Goal: Task Accomplishment & Management: Complete application form

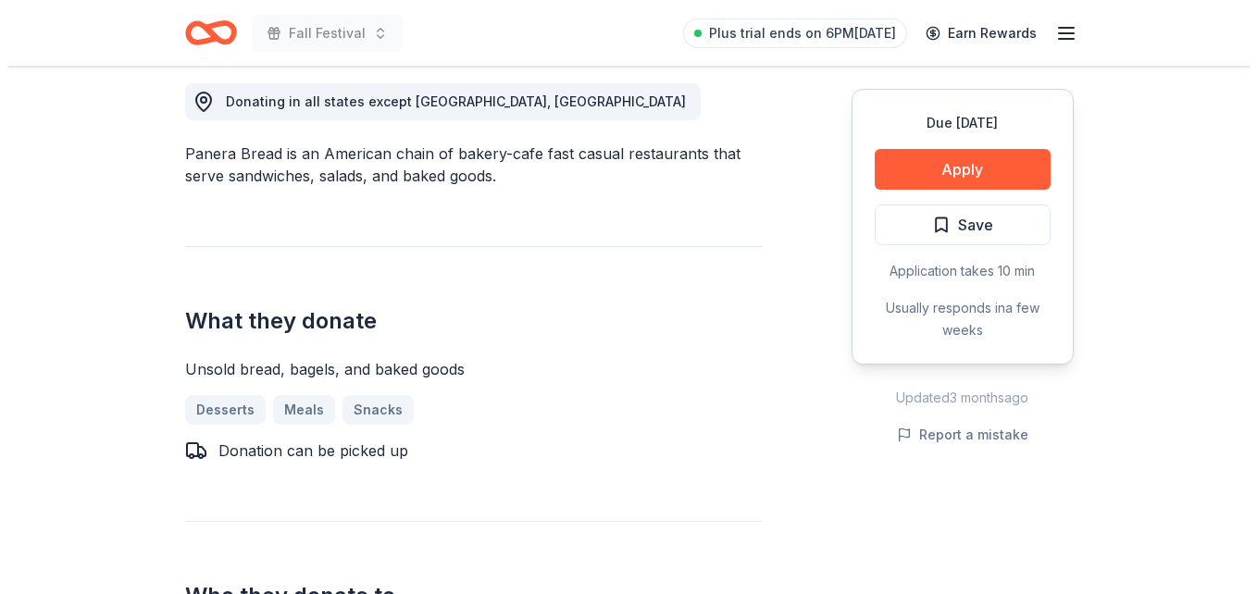
scroll to position [508, 0]
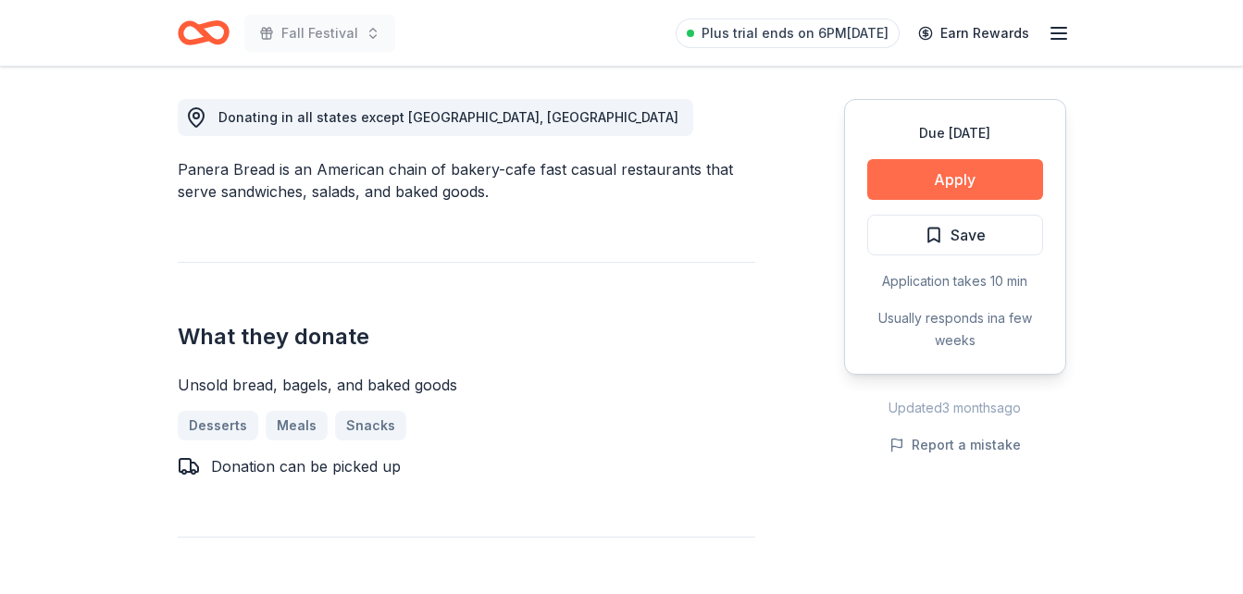
click at [934, 181] on button "Apply" at bounding box center [956, 179] width 176 height 41
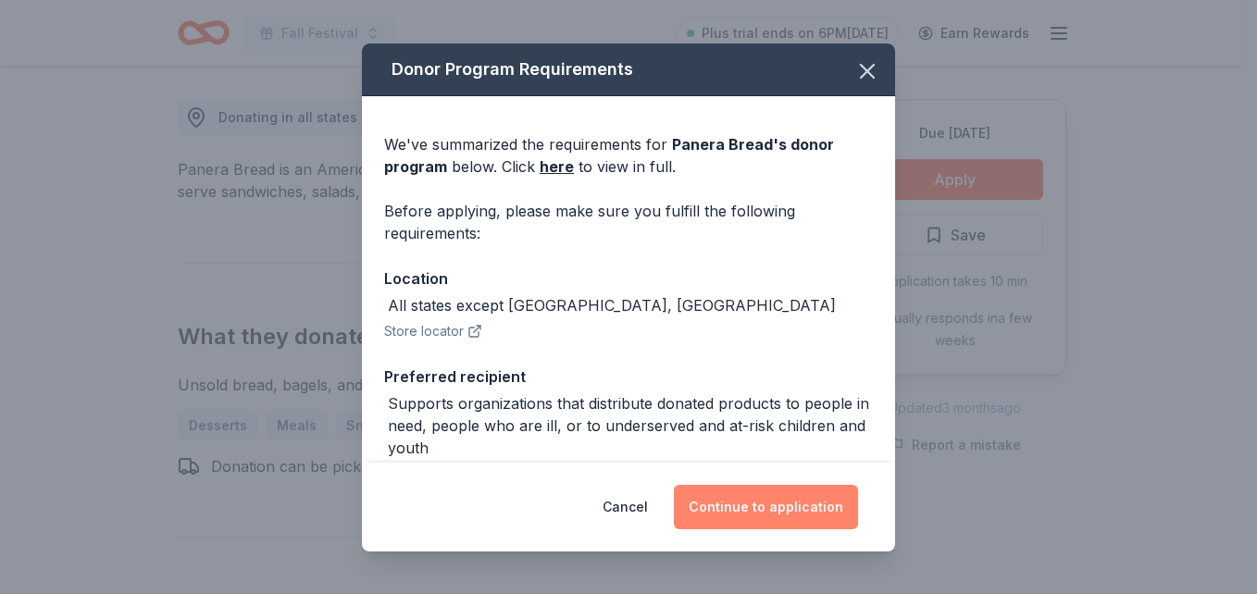
click at [795, 508] on button "Continue to application" at bounding box center [766, 507] width 184 height 44
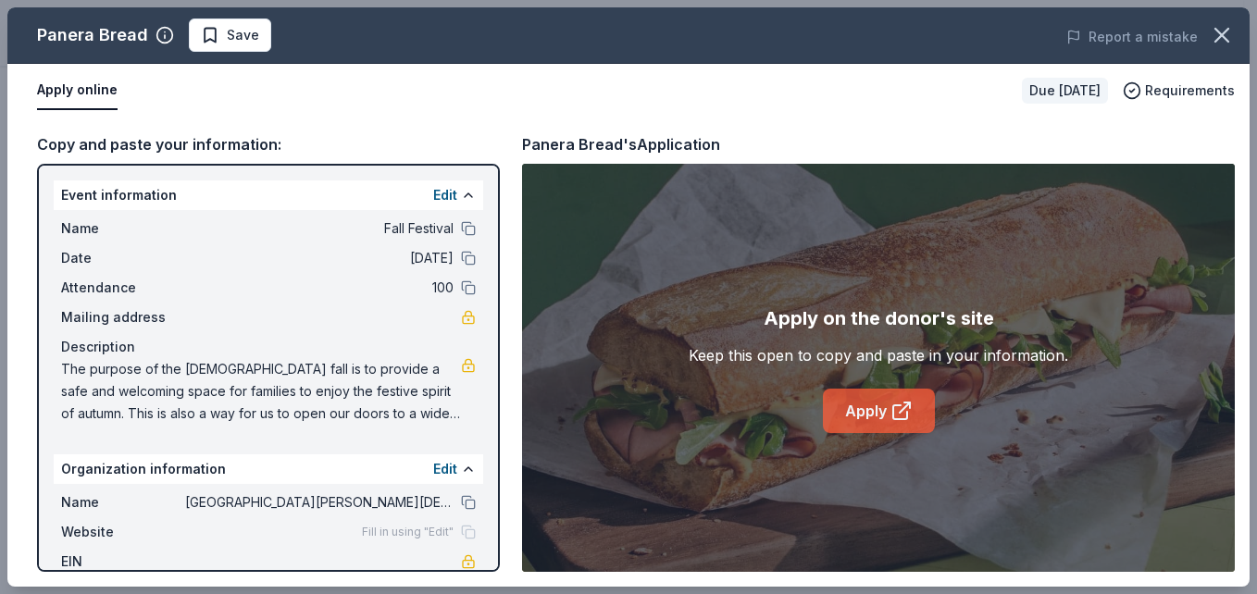
click at [888, 415] on link "Apply" at bounding box center [879, 411] width 112 height 44
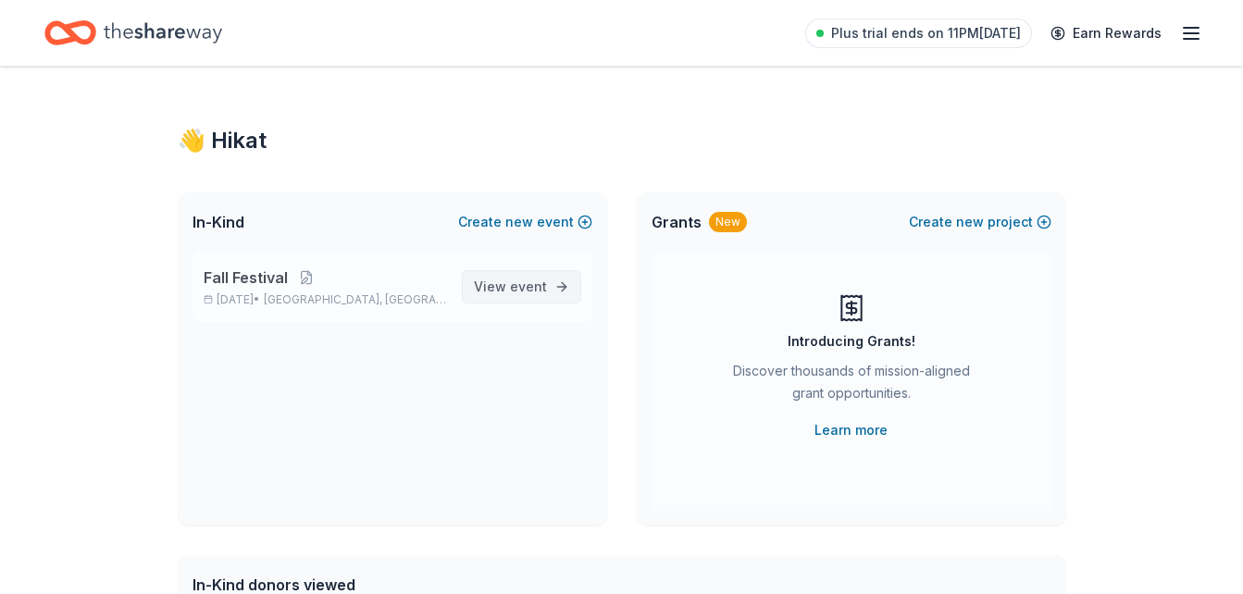
click at [524, 289] on span "event" at bounding box center [528, 287] width 37 height 16
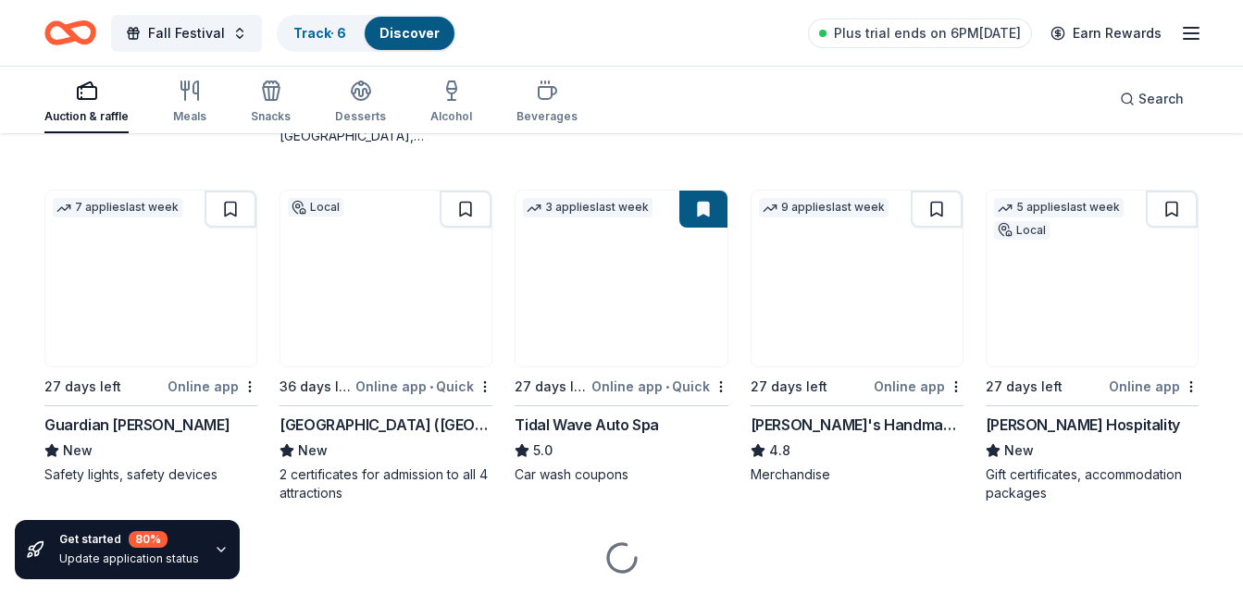
scroll to position [2669, 0]
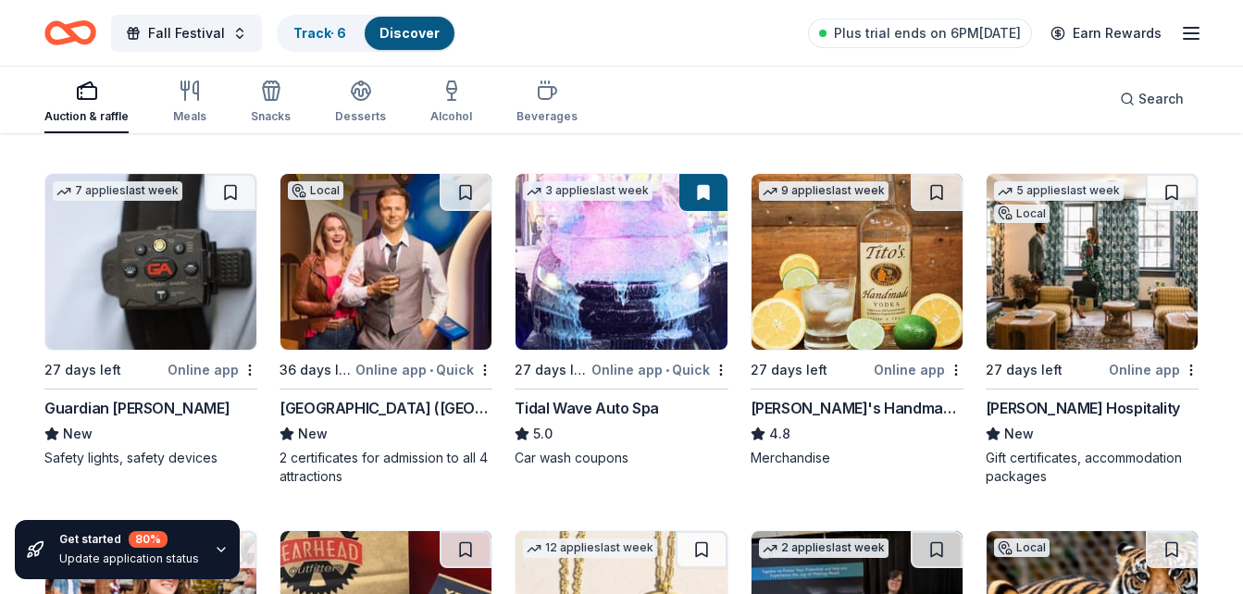
click at [830, 277] on img at bounding box center [857, 262] width 211 height 176
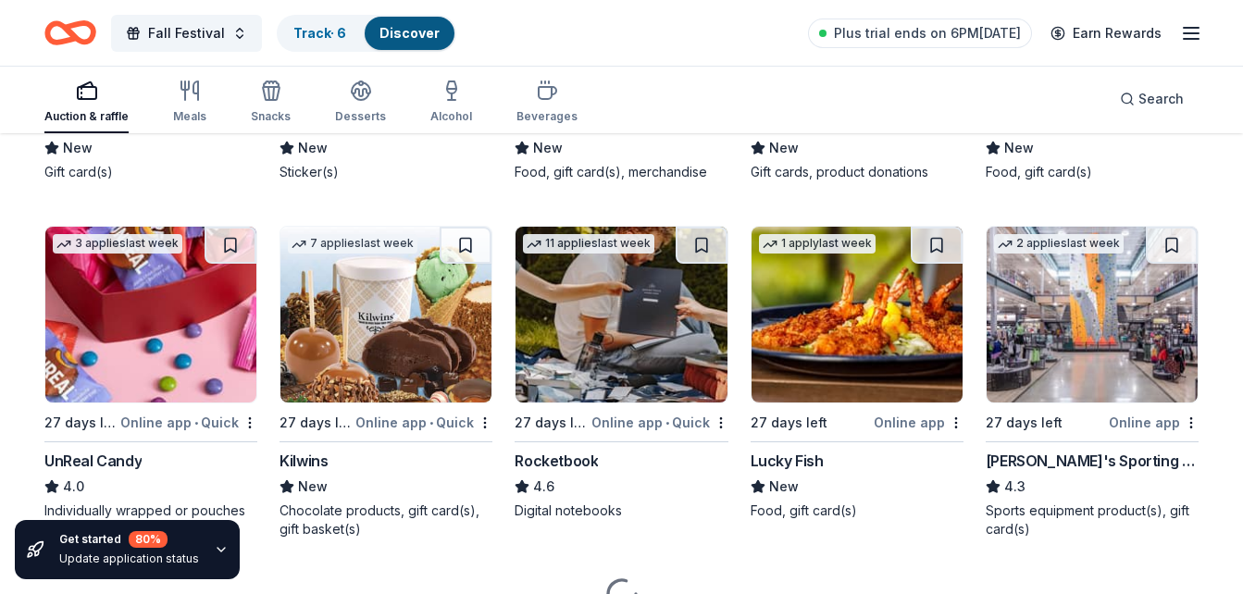
scroll to position [5449, 0]
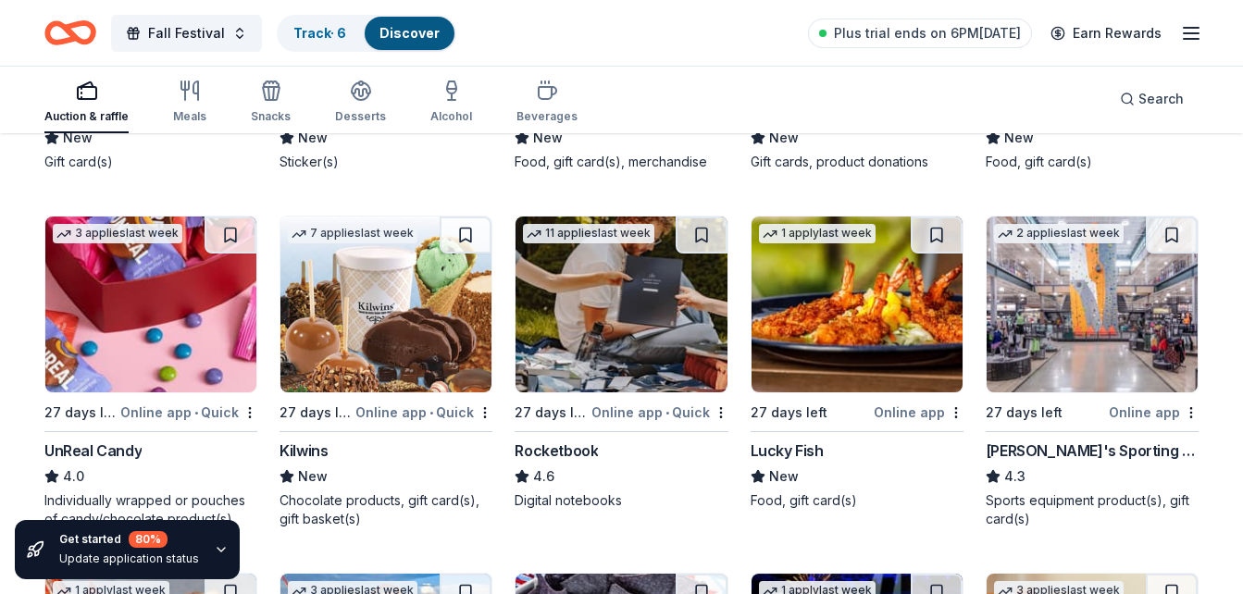
click at [808, 346] on img at bounding box center [857, 305] width 211 height 176
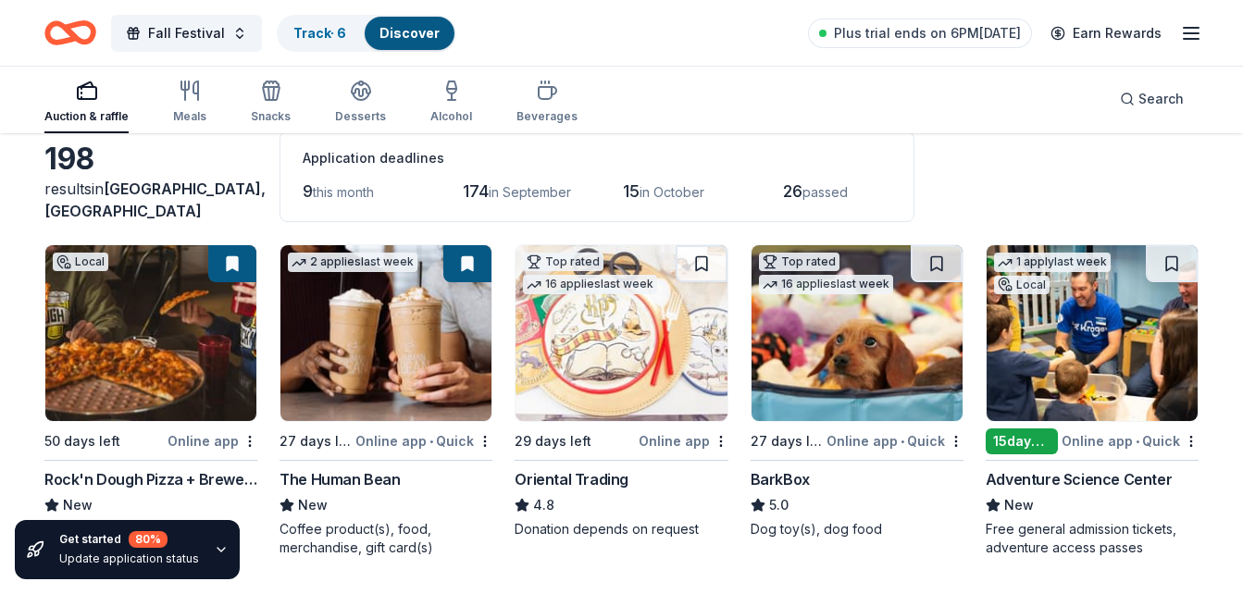
scroll to position [0, 0]
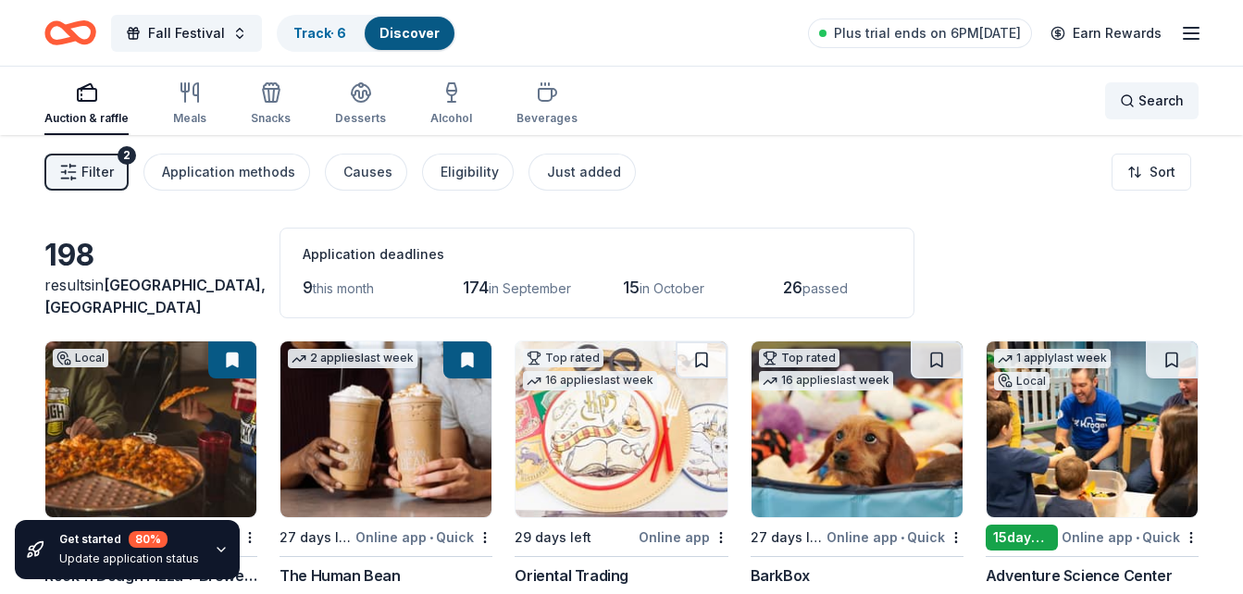
click at [1130, 102] on div "Search" at bounding box center [1152, 101] width 64 height 22
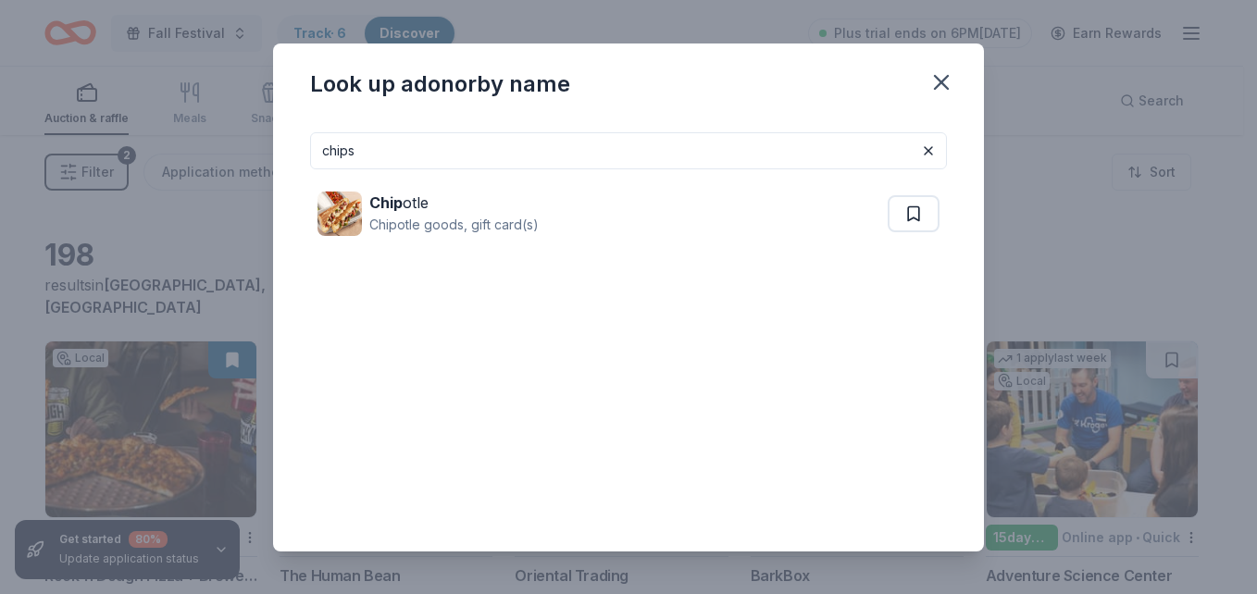
click at [543, 136] on input "chips" at bounding box center [628, 150] width 637 height 37
click at [438, 156] on input "chips" at bounding box center [628, 150] width 637 height 37
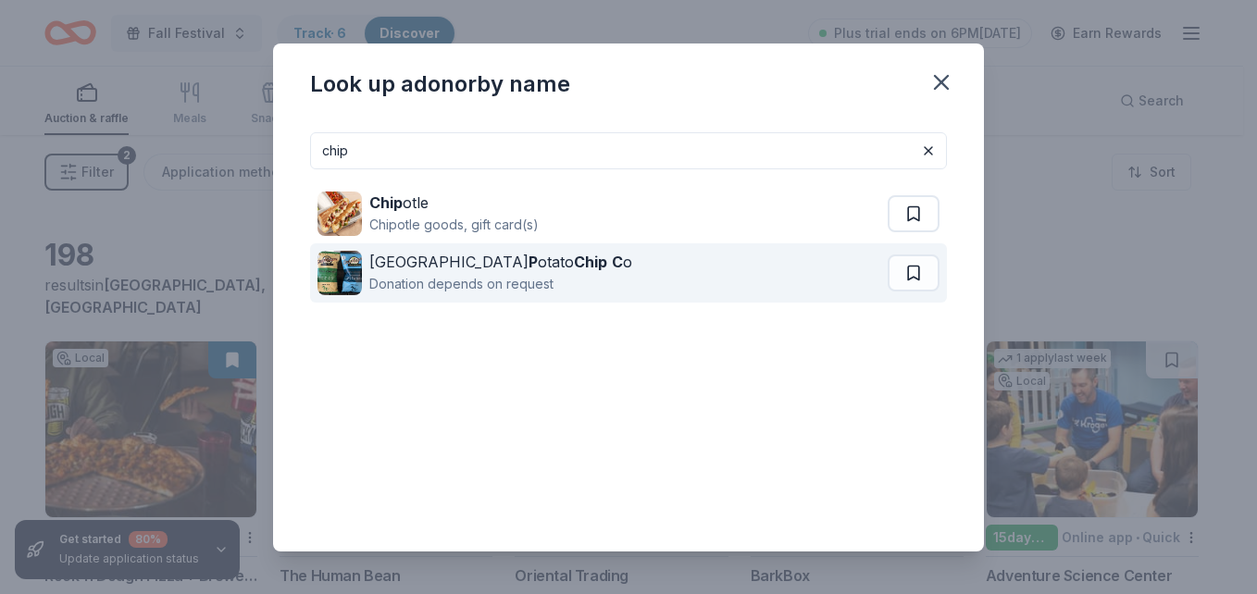
type input "chip"
click at [450, 256] on div "Great Lakes P otato Chip C o" at bounding box center [500, 262] width 263 height 22
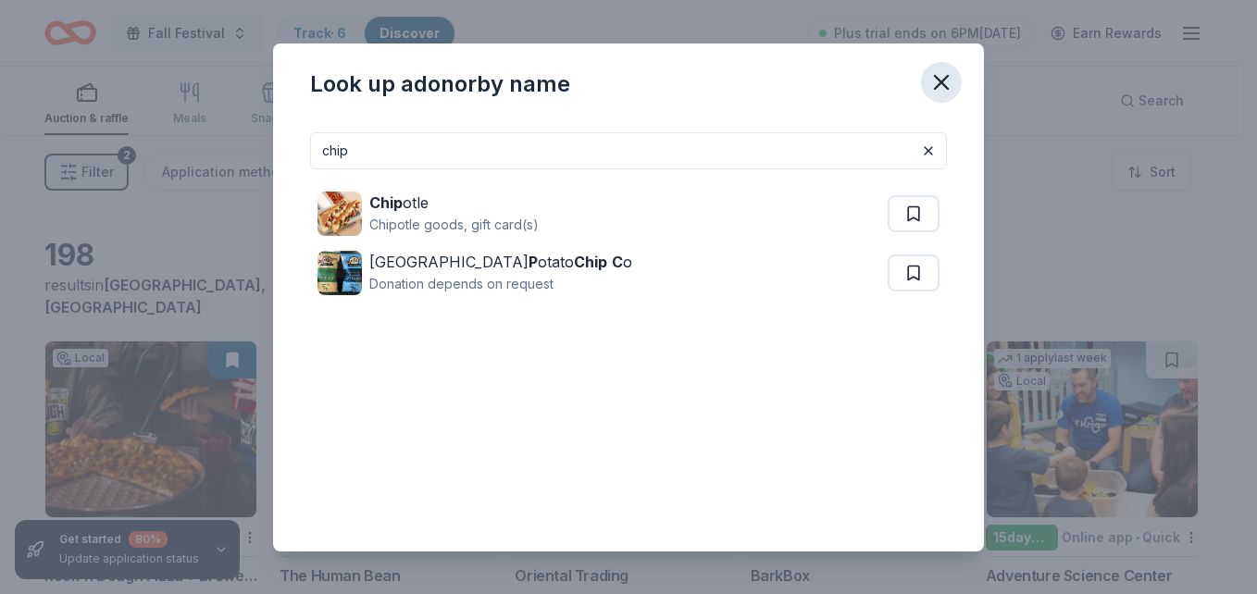
click at [933, 72] on icon "button" at bounding box center [942, 82] width 26 height 26
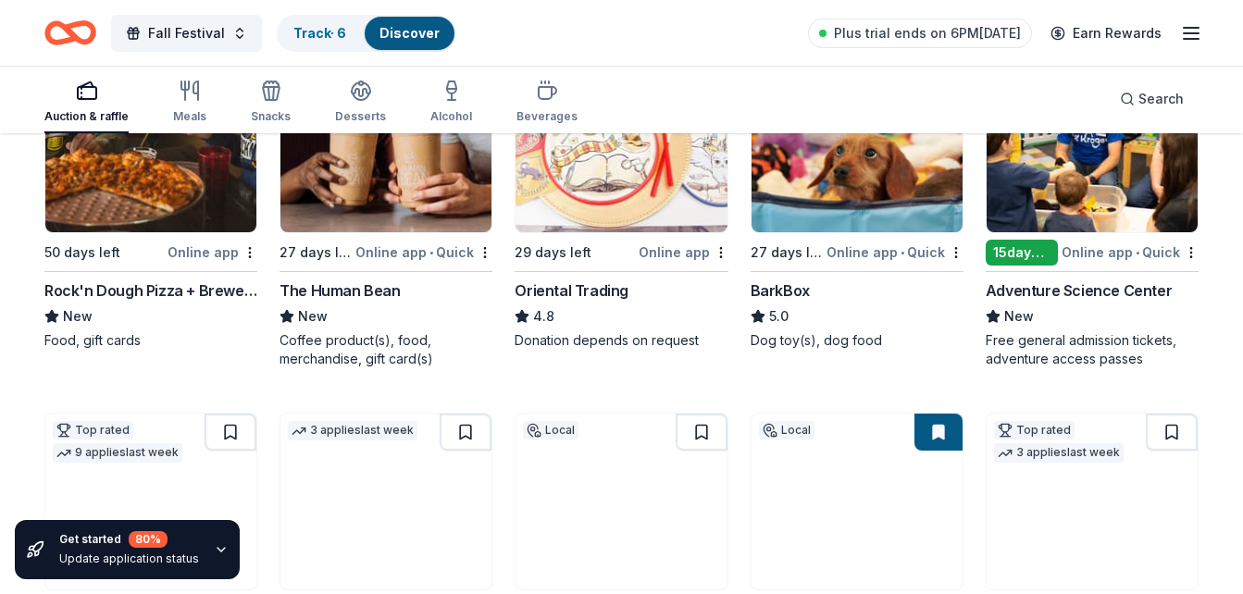
scroll to position [263, 0]
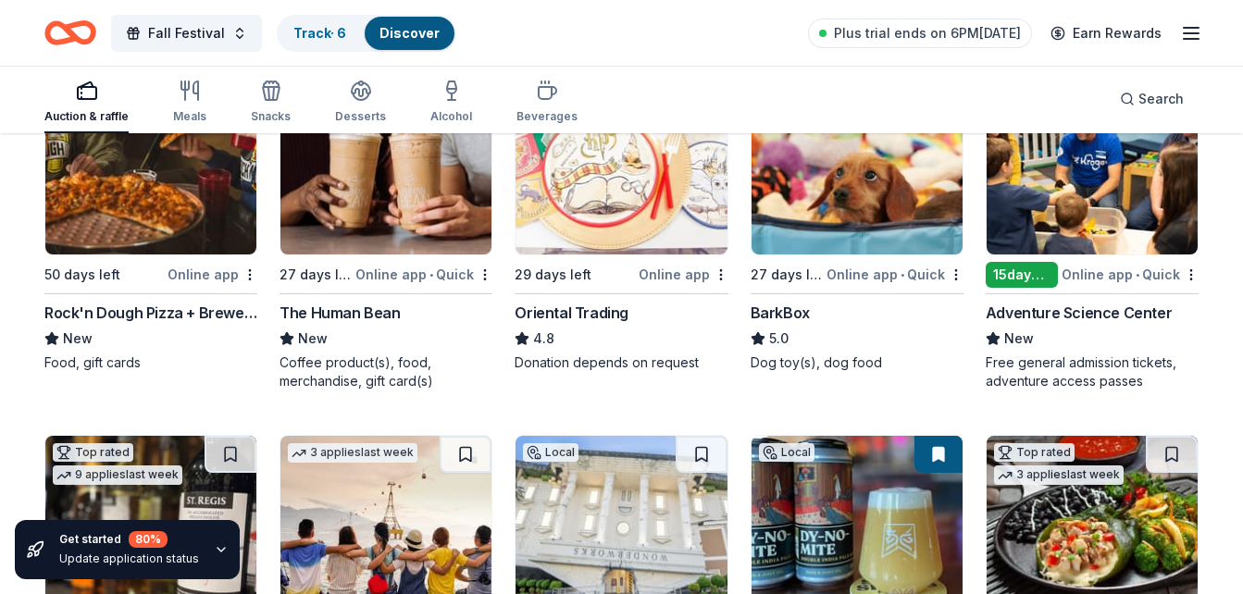
click at [343, 195] on img at bounding box center [386, 167] width 211 height 176
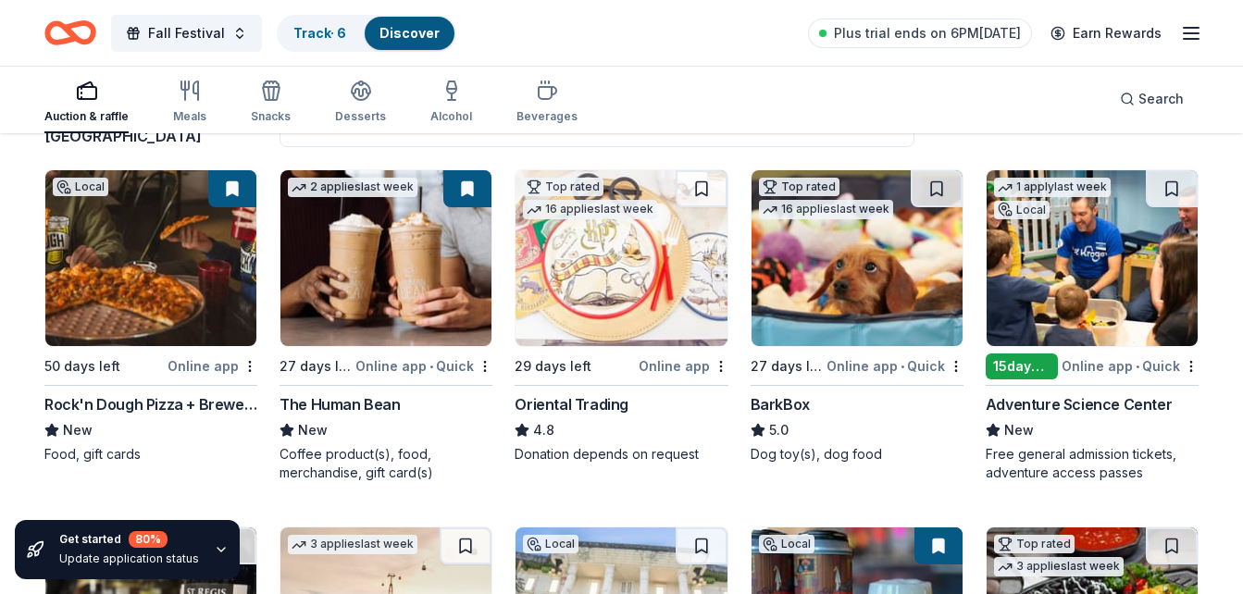
scroll to position [148, 0]
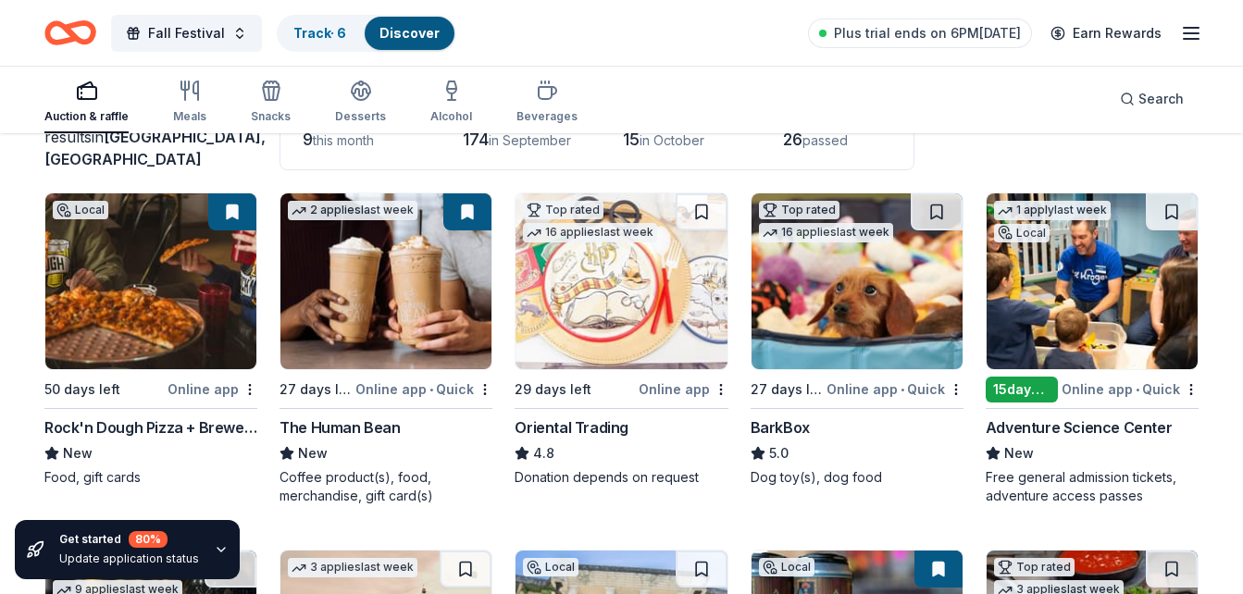
click at [1058, 307] on img at bounding box center [1092, 282] width 211 height 176
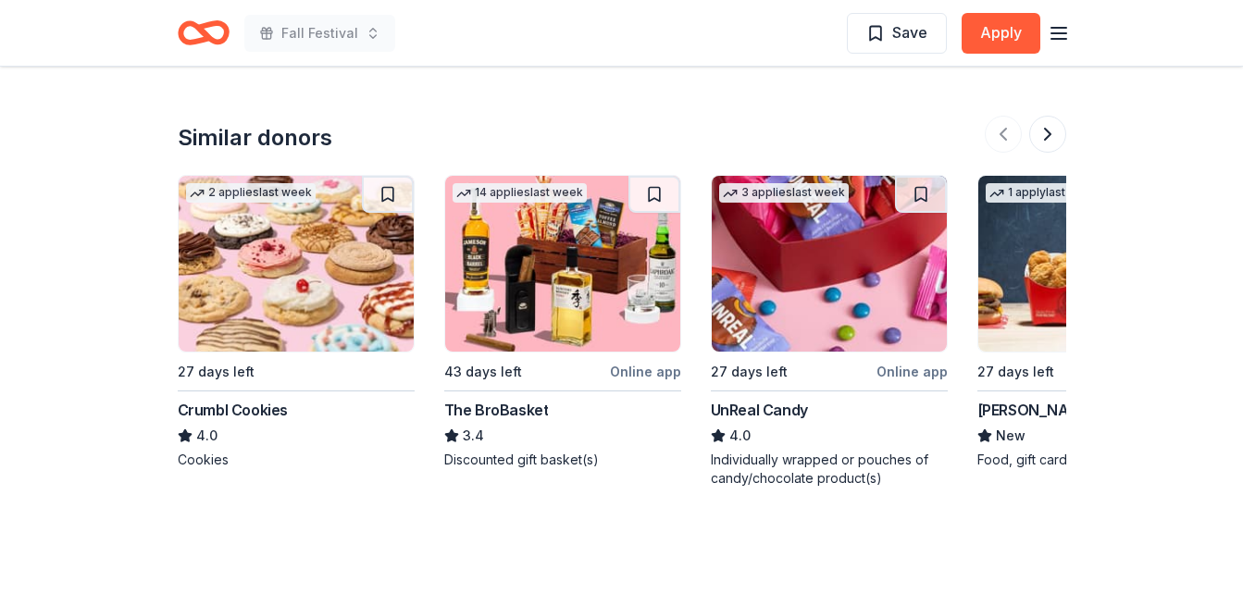
scroll to position [1983, 0]
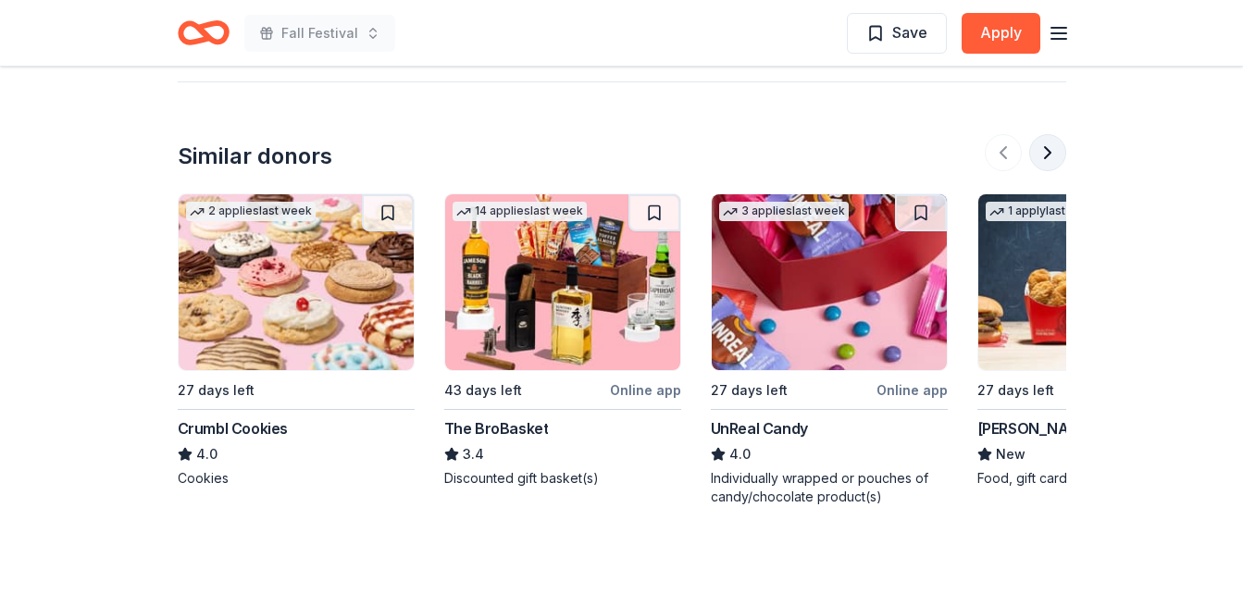
click at [1051, 134] on button at bounding box center [1048, 152] width 37 height 37
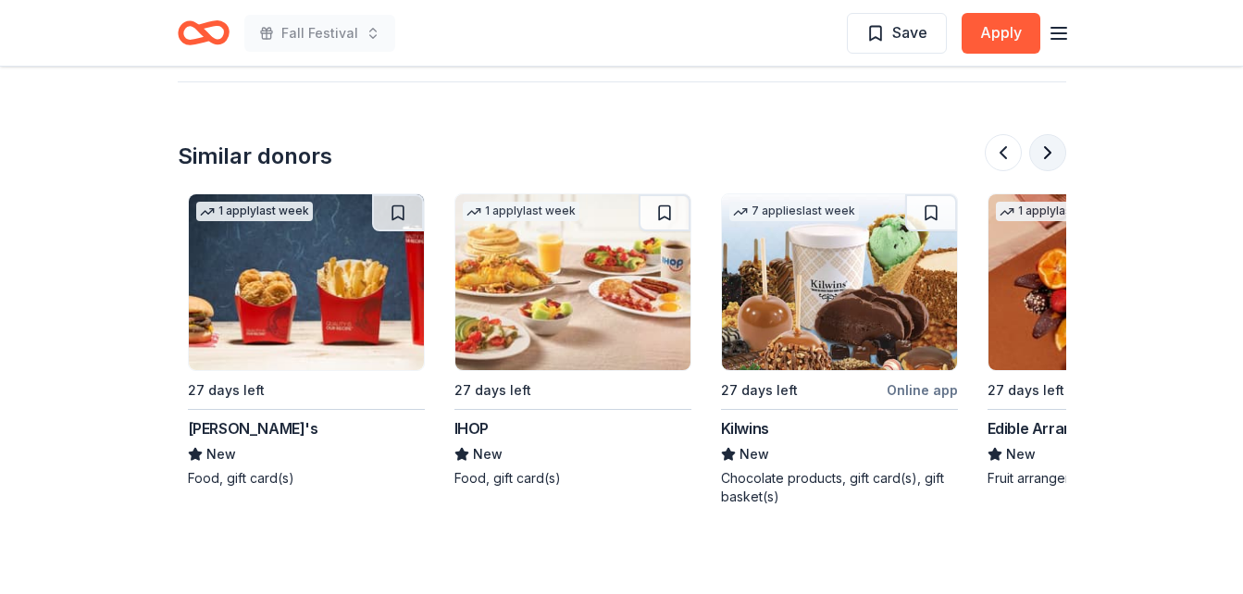
scroll to position [0, 800]
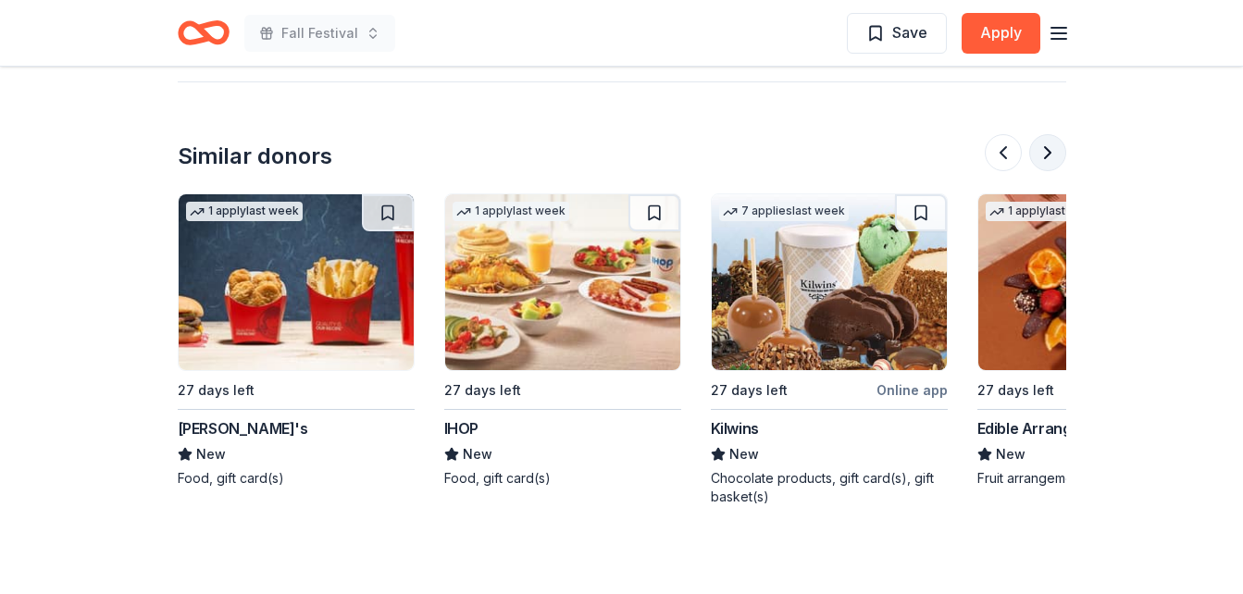
click at [1043, 134] on button at bounding box center [1048, 152] width 37 height 37
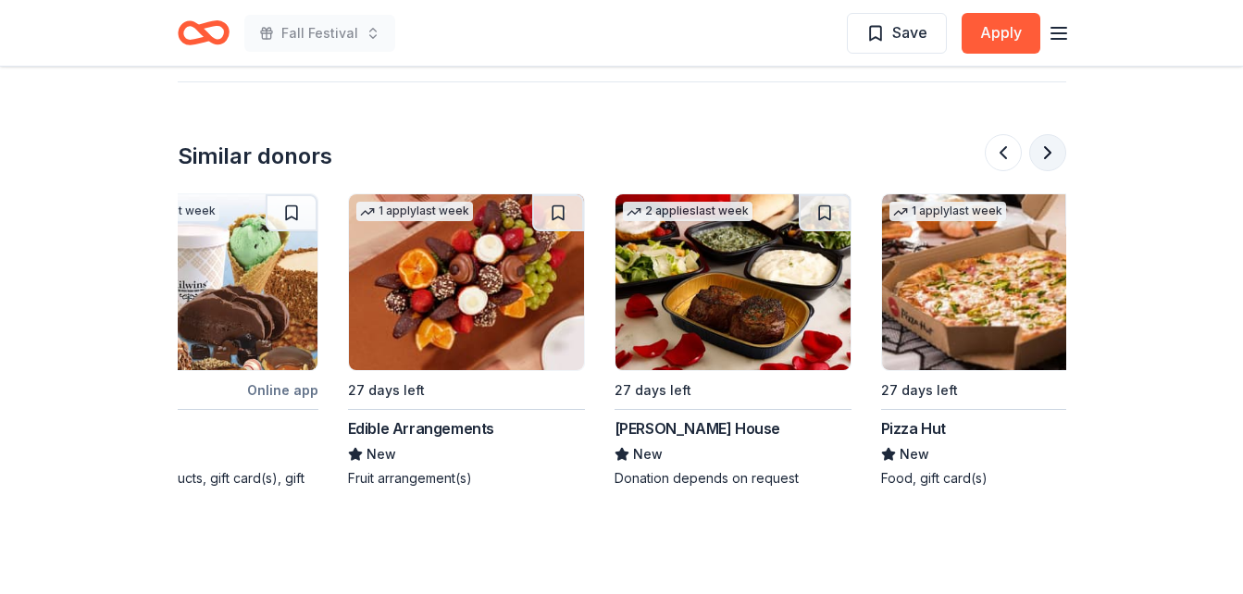
scroll to position [0, 1600]
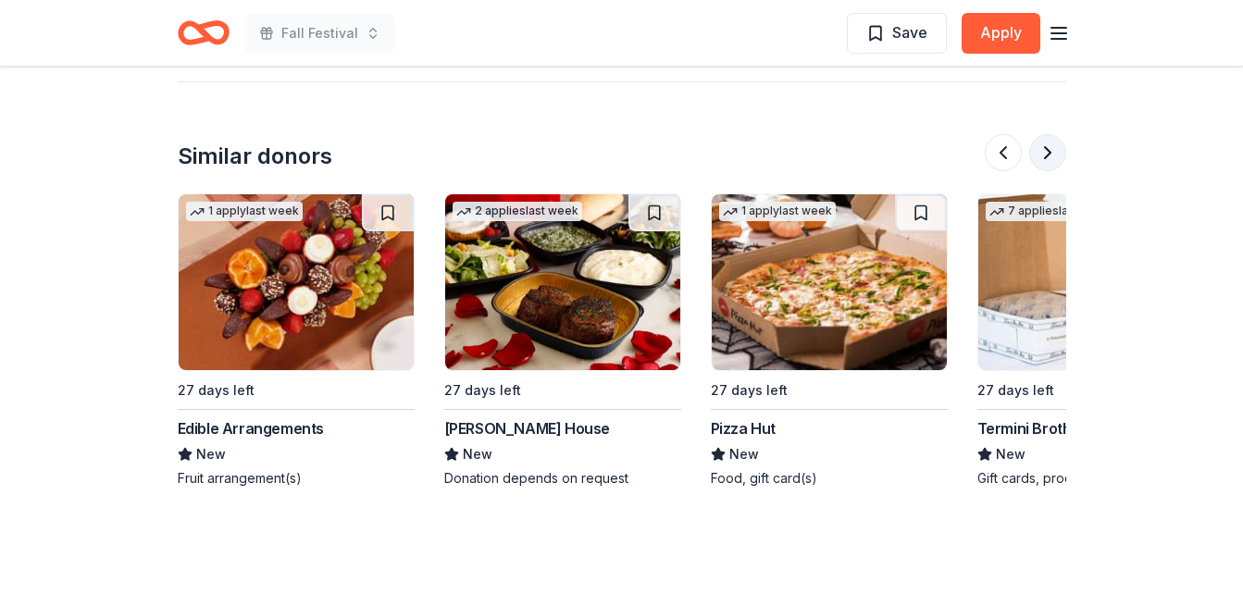
click at [1043, 134] on button at bounding box center [1048, 152] width 37 height 37
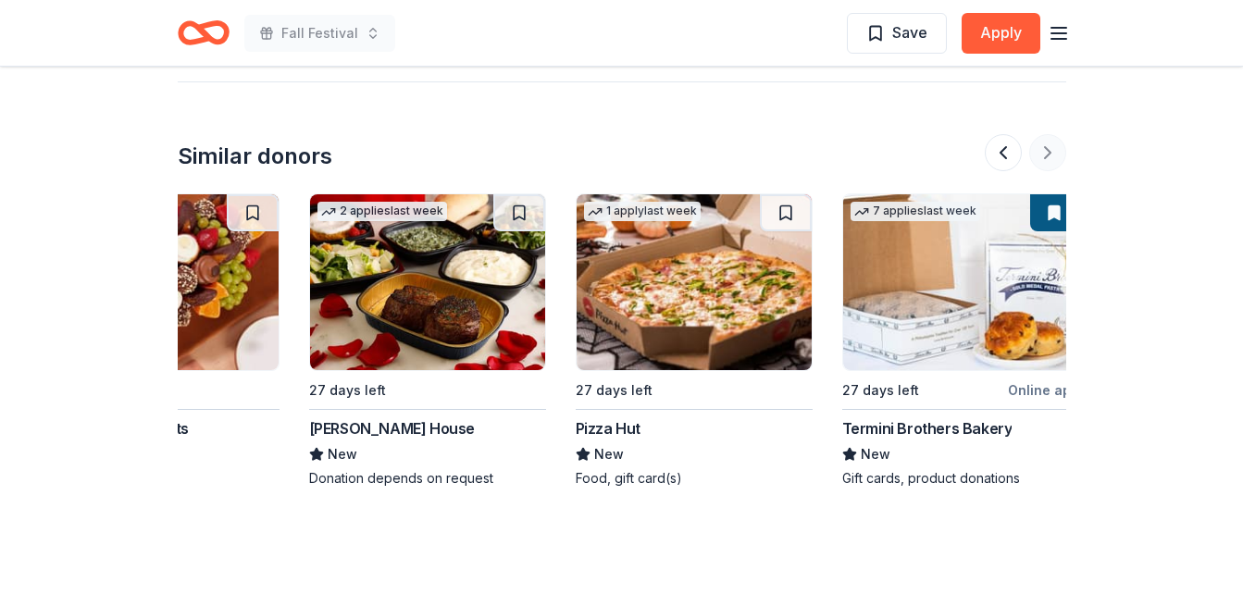
scroll to position [0, 1748]
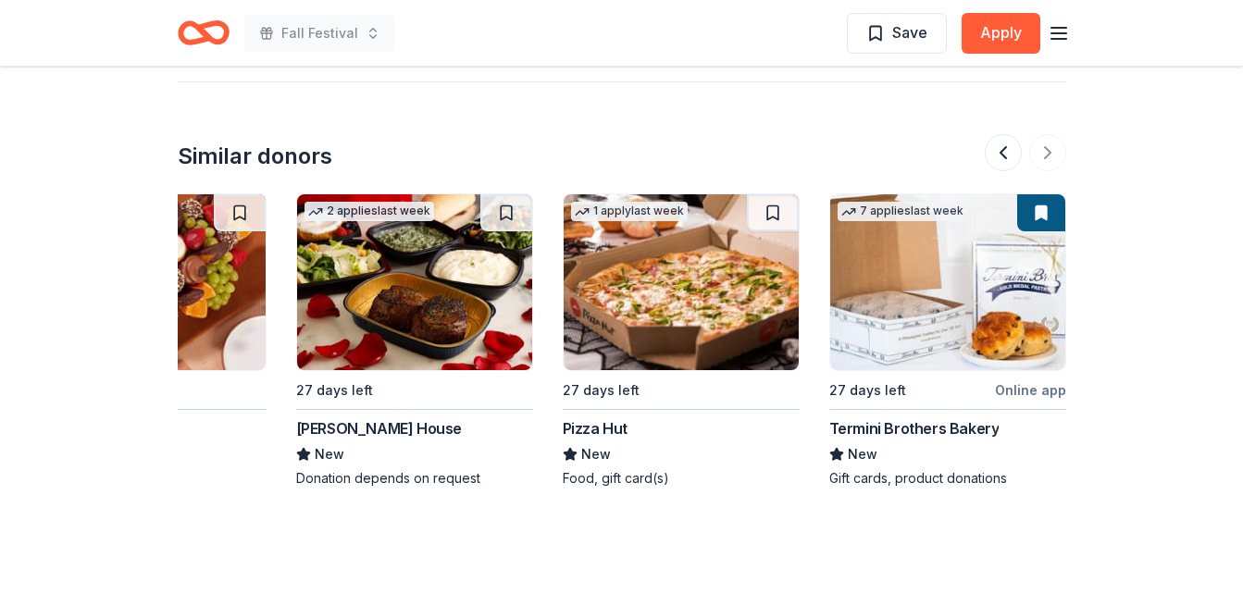
click at [1041, 140] on div at bounding box center [1025, 152] width 81 height 37
click at [1043, 134] on div at bounding box center [1025, 152] width 81 height 37
click at [937, 298] on img at bounding box center [947, 282] width 235 height 176
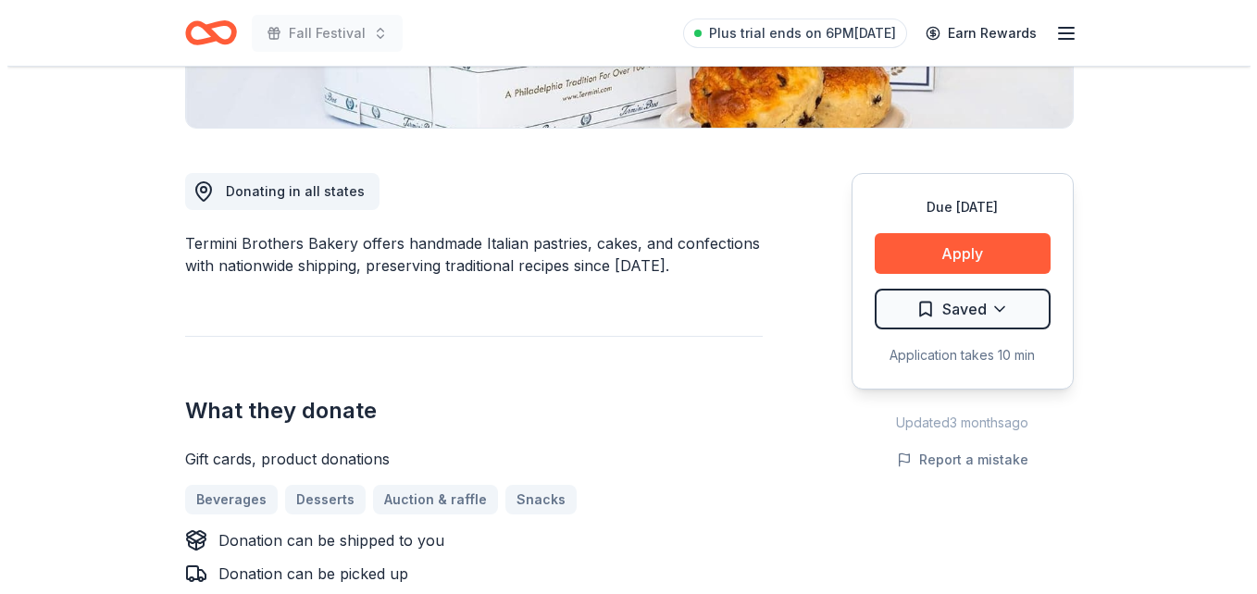
scroll to position [430, 0]
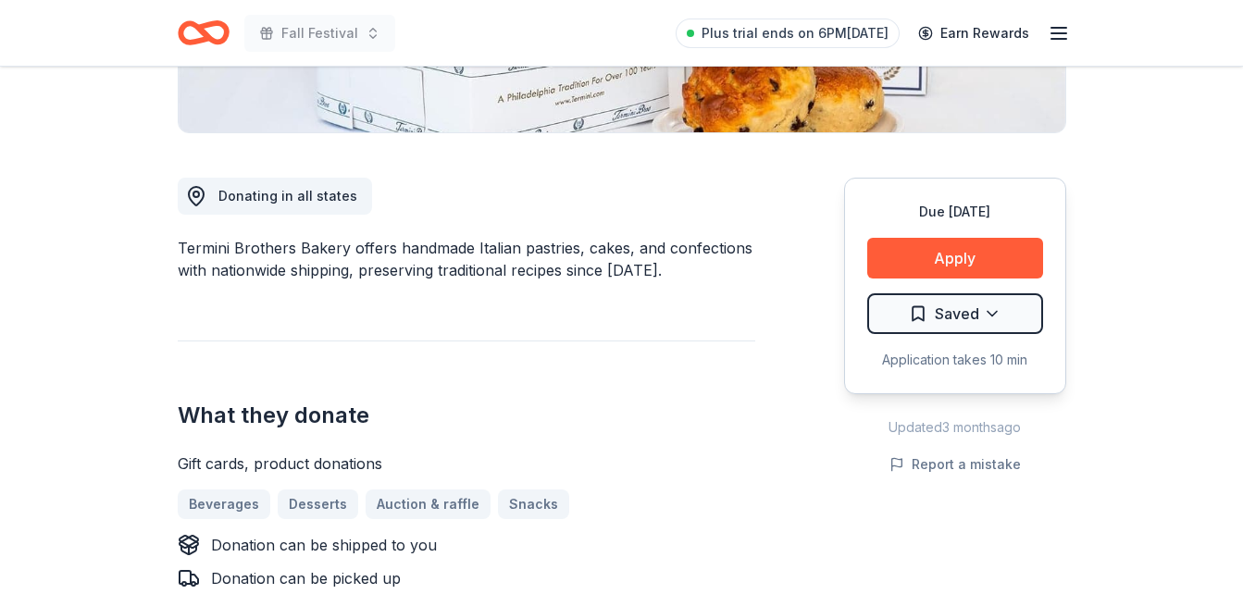
click at [970, 235] on div "Due [DATE] Apply Saved Application takes 10 min" at bounding box center [955, 286] width 222 height 217
click at [963, 253] on button "Apply" at bounding box center [956, 258] width 176 height 41
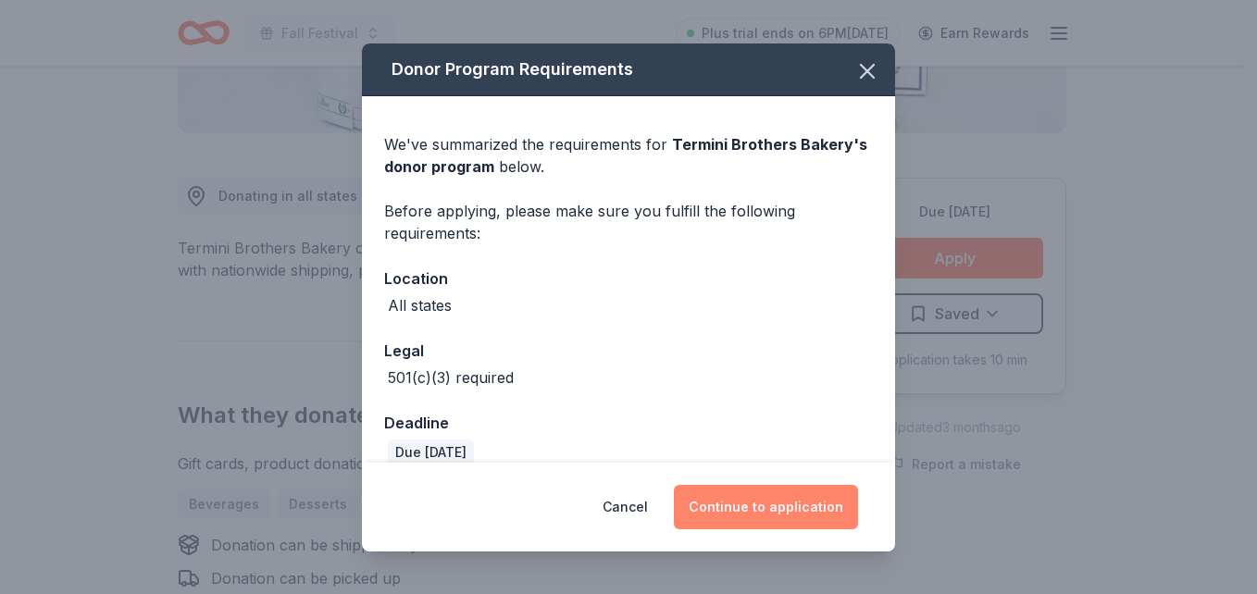
click at [823, 503] on button "Continue to application" at bounding box center [766, 507] width 184 height 44
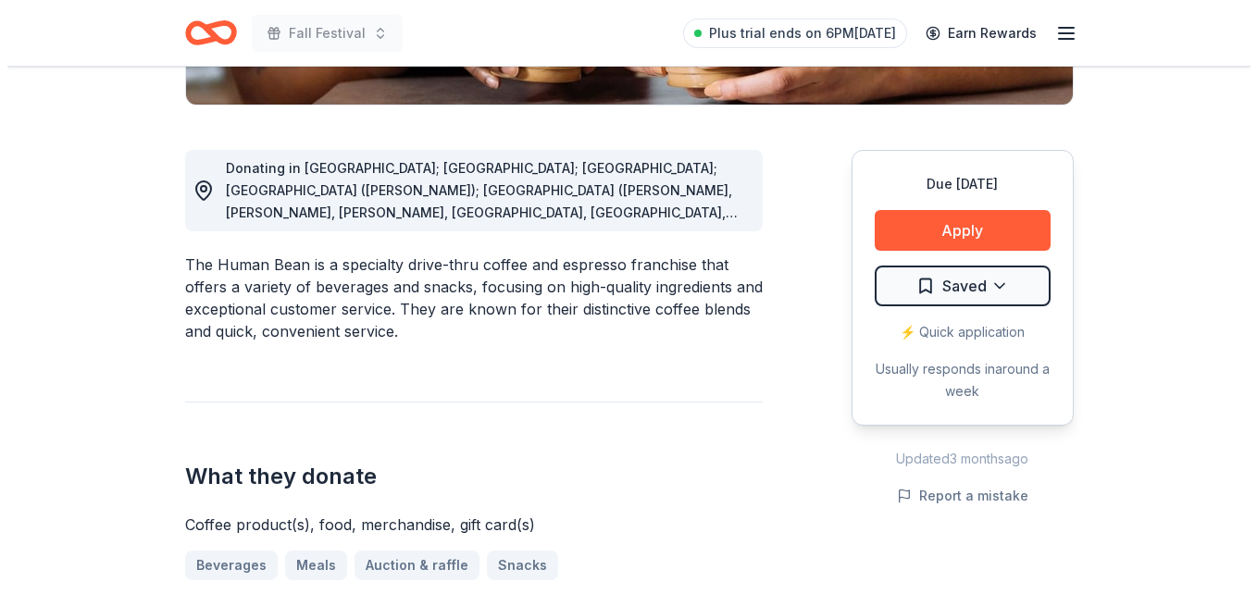
scroll to position [517, 0]
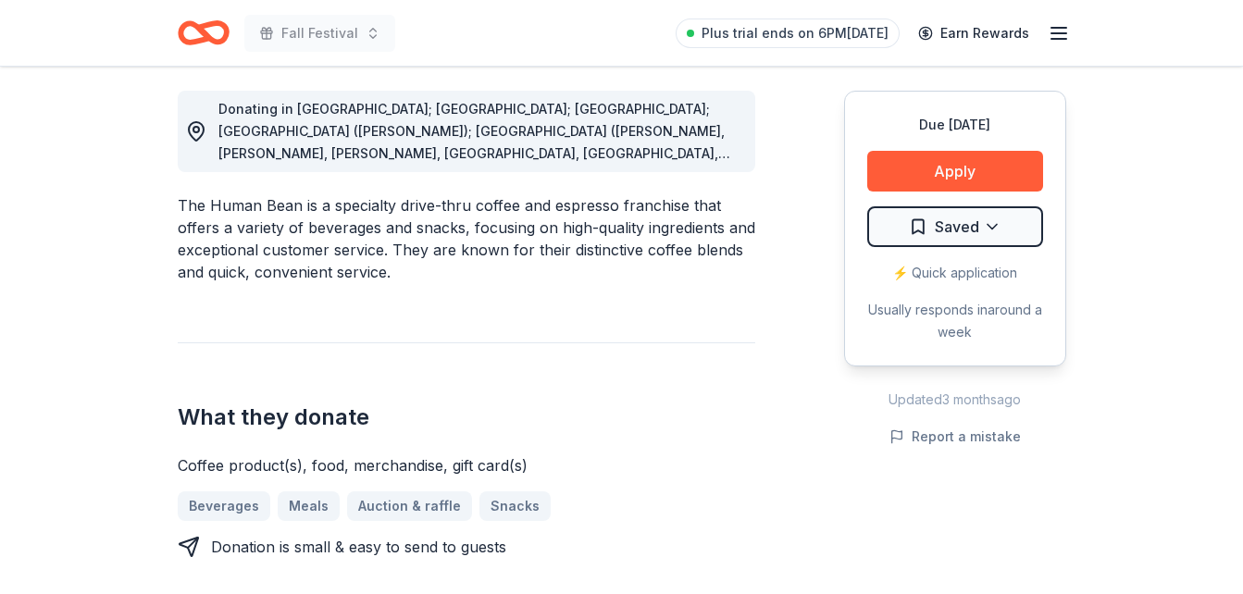
click at [609, 130] on span "Donating in AZ; CA; CO; FL (Marianna); GA (Alpharetta, Columbus, Cummings, Daws…" at bounding box center [475, 309] width 512 height 416
click at [674, 151] on span "Donating in AZ; CA; CO; FL (Marianna); GA (Alpharetta, Columbus, Cummings, Daws…" at bounding box center [475, 309] width 512 height 416
click at [943, 175] on button "Apply" at bounding box center [956, 171] width 176 height 41
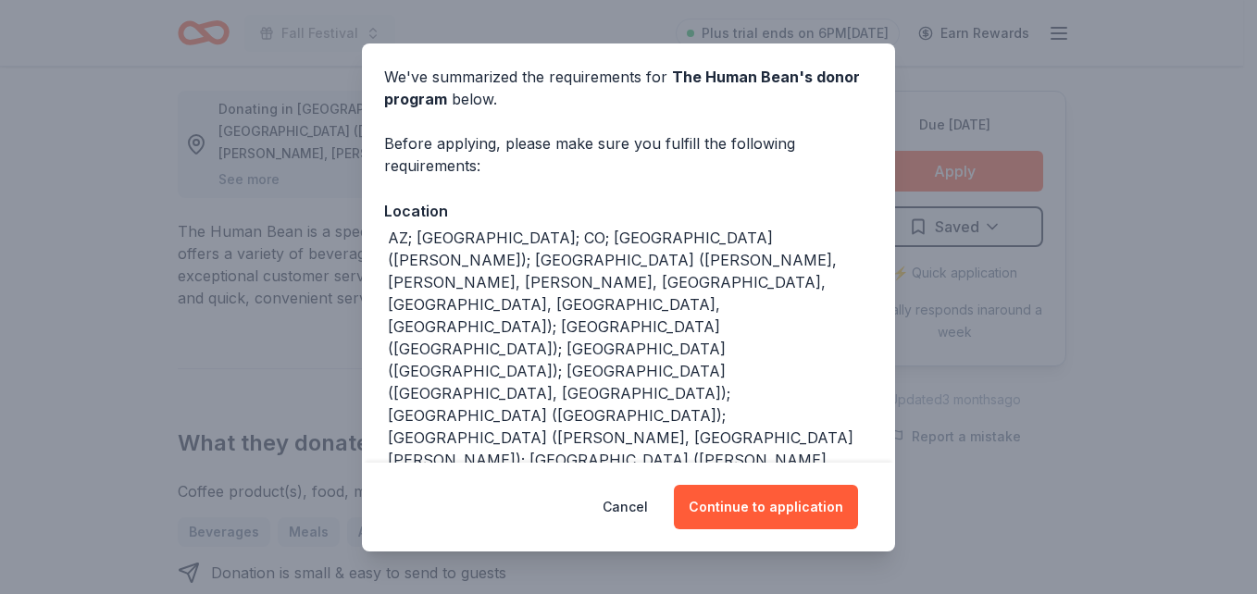
scroll to position [107, 0]
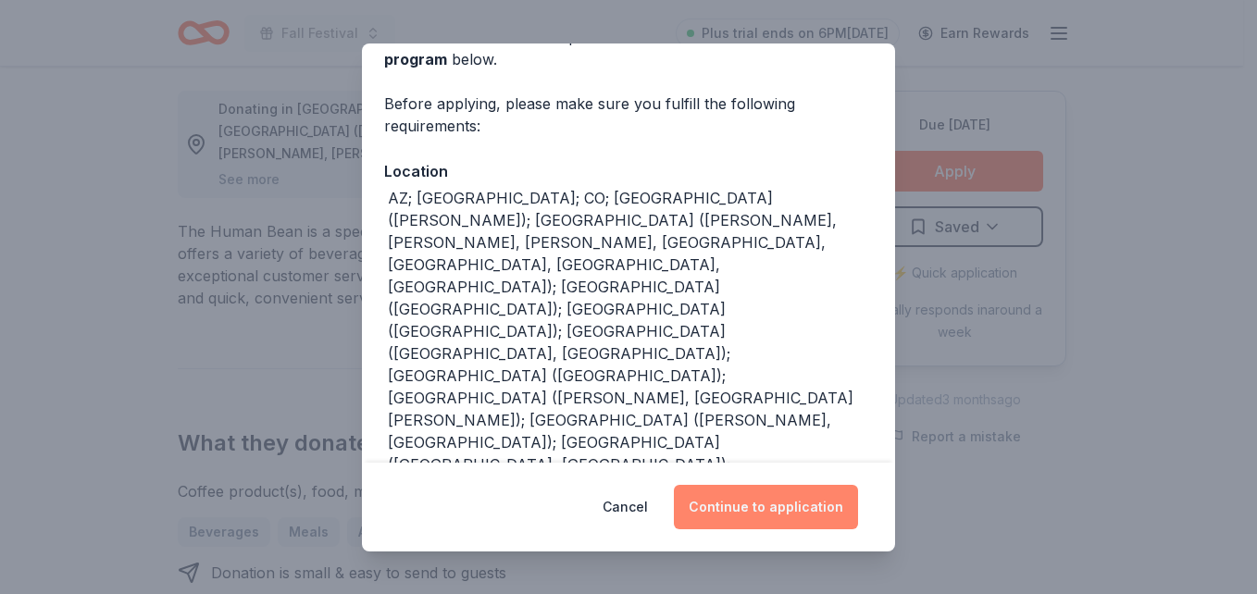
click at [719, 518] on button "Continue to application" at bounding box center [766, 507] width 184 height 44
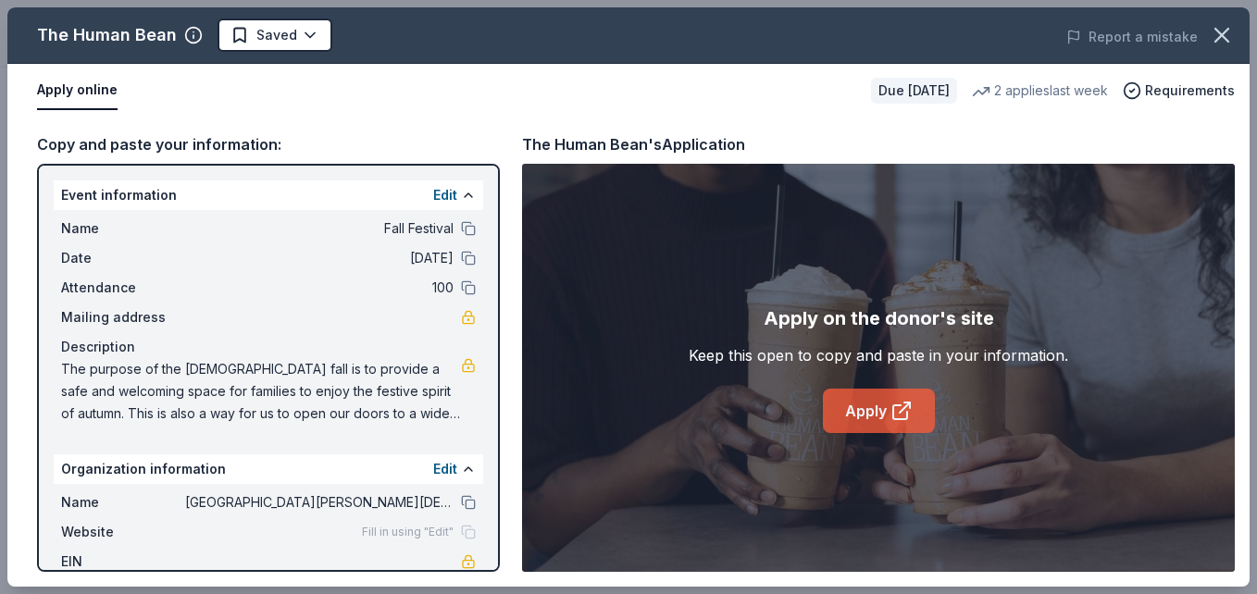
click at [830, 416] on link "Apply" at bounding box center [879, 411] width 112 height 44
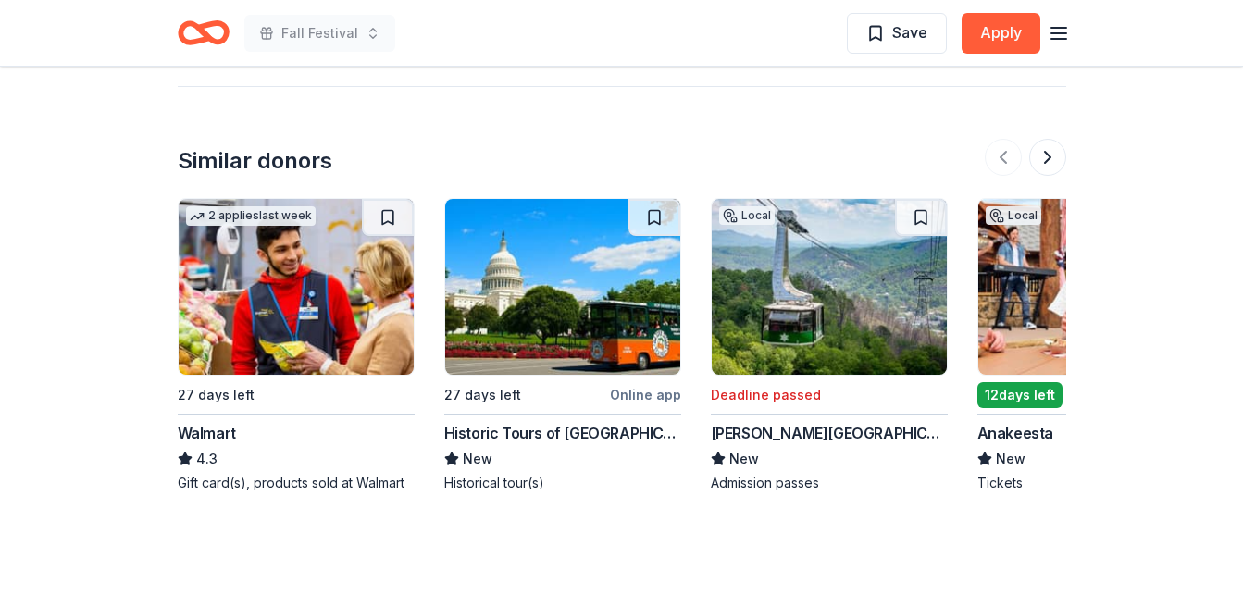
scroll to position [2220, 0]
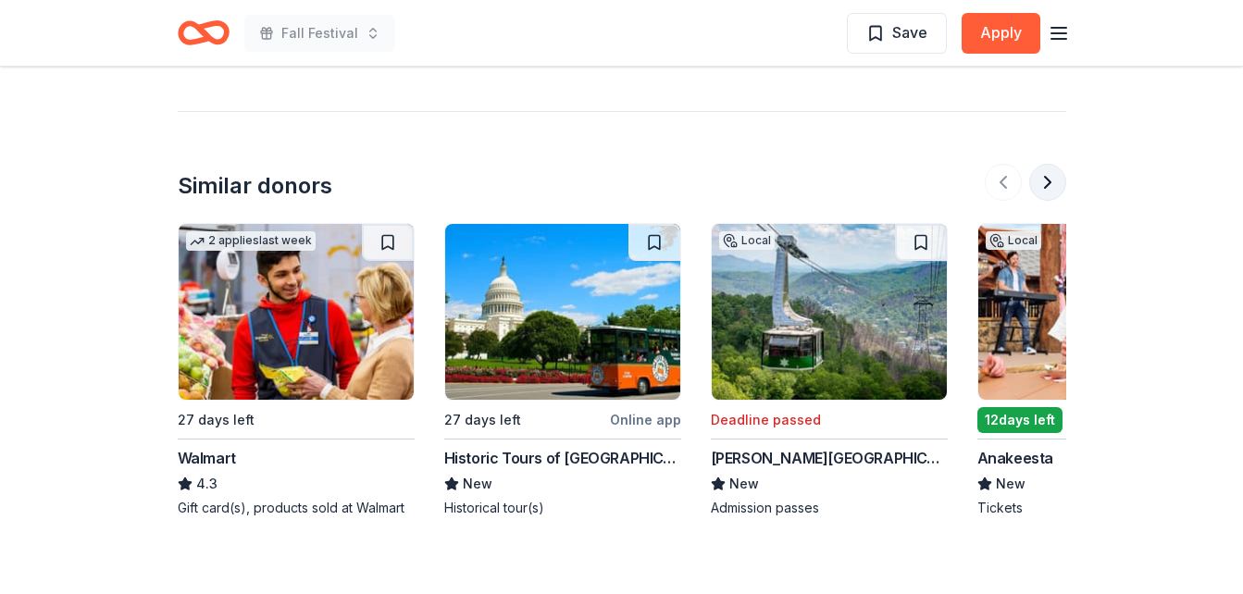
click at [1052, 179] on button at bounding box center [1048, 182] width 37 height 37
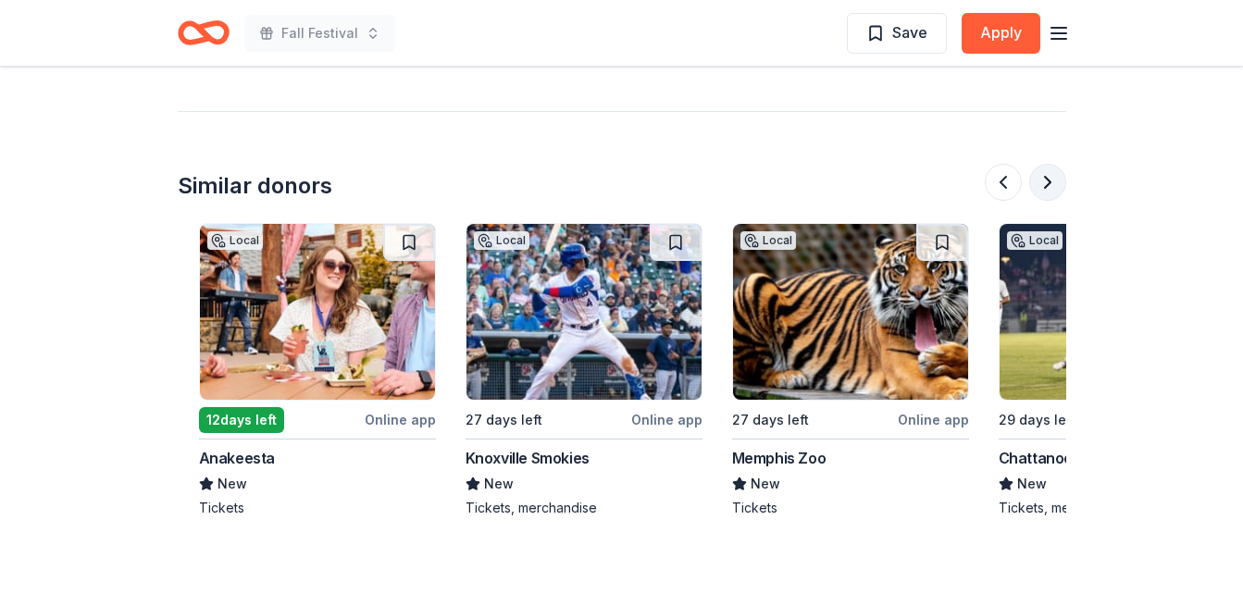
scroll to position [0, 800]
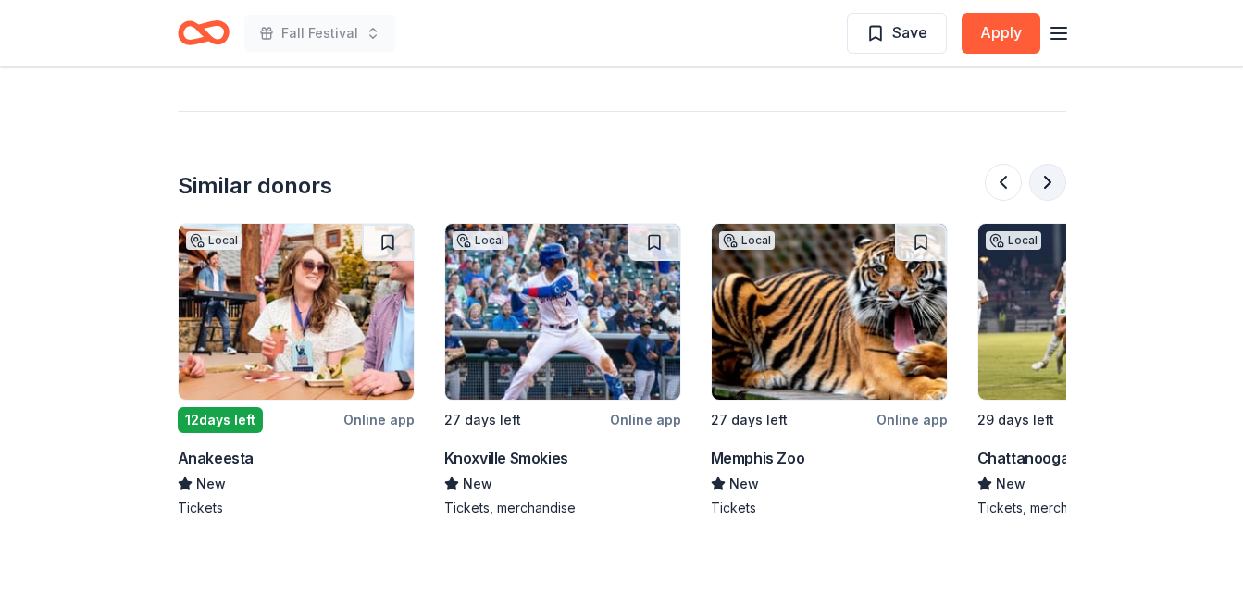
click at [1052, 179] on button at bounding box center [1048, 182] width 37 height 37
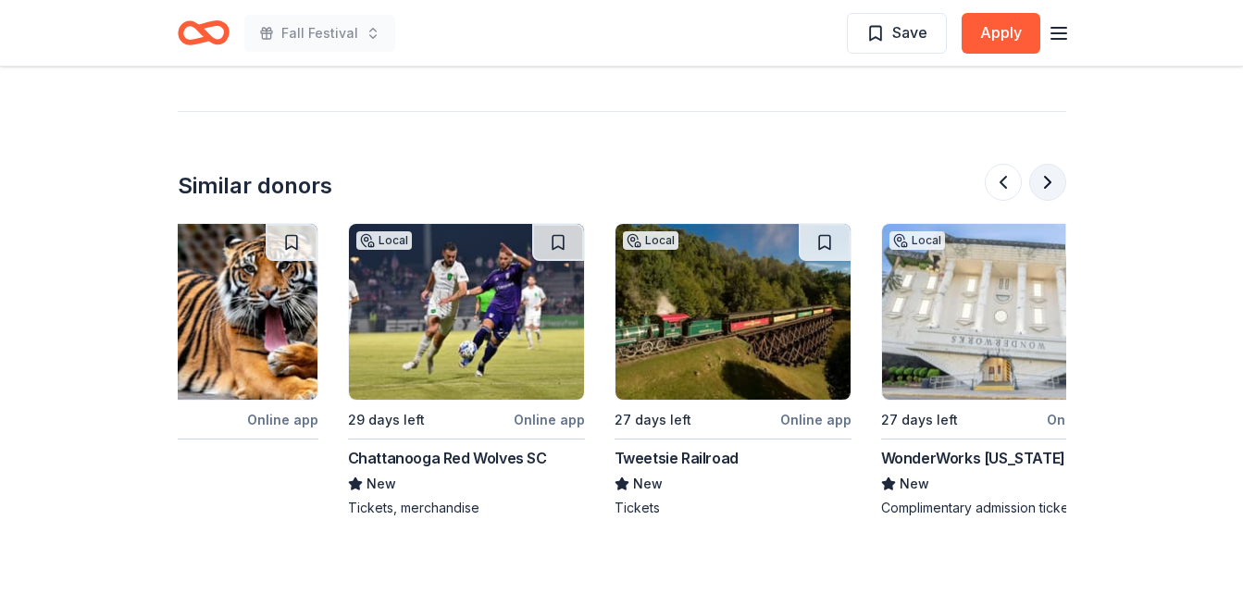
scroll to position [0, 1600]
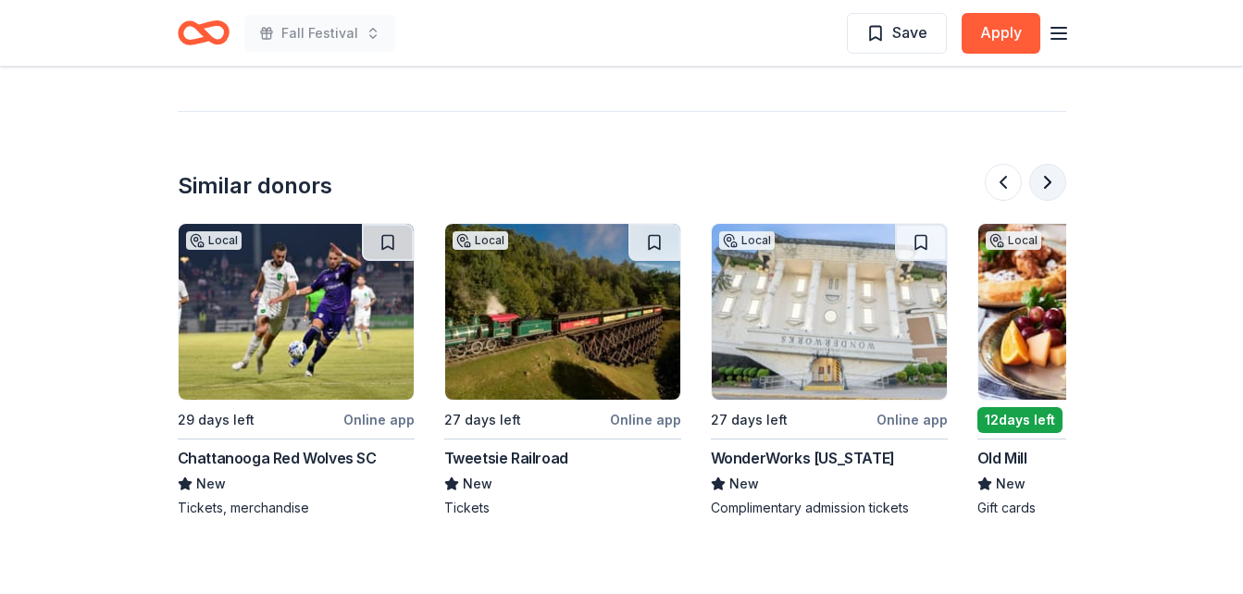
click at [1052, 179] on button at bounding box center [1048, 182] width 37 height 37
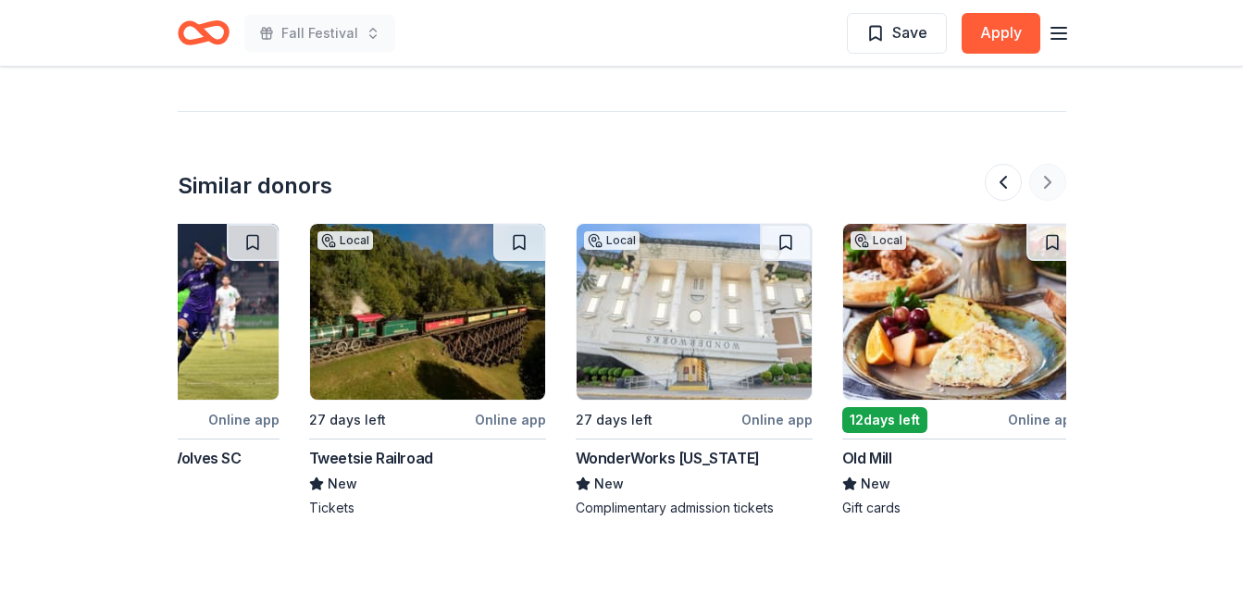
scroll to position [0, 1748]
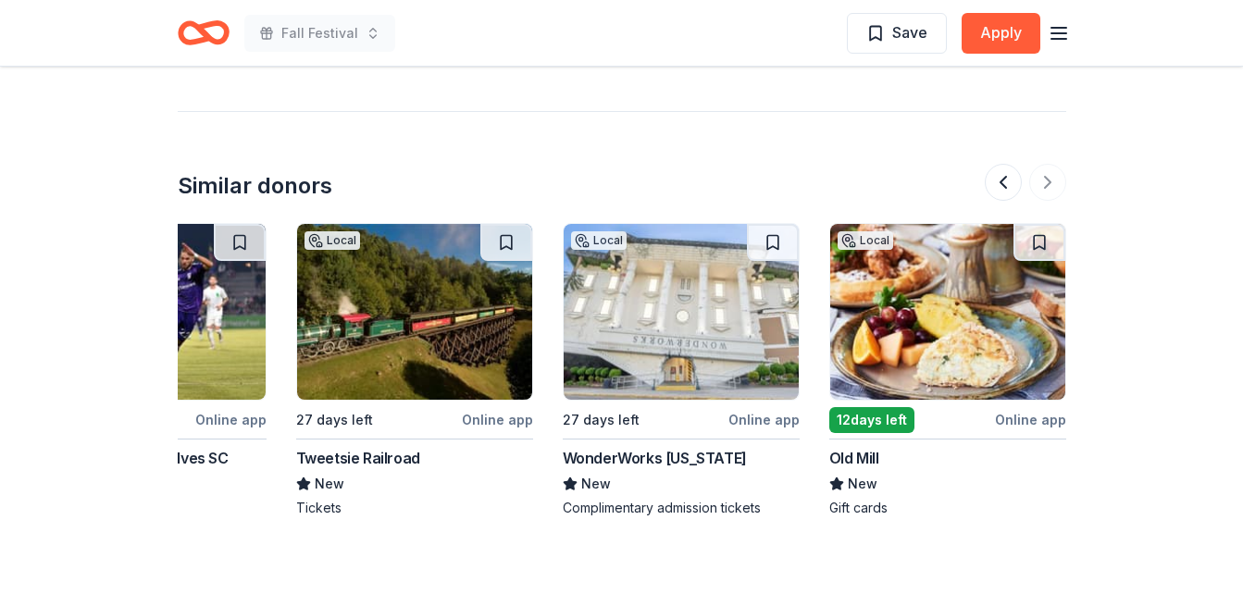
click at [957, 331] on img at bounding box center [947, 312] width 235 height 176
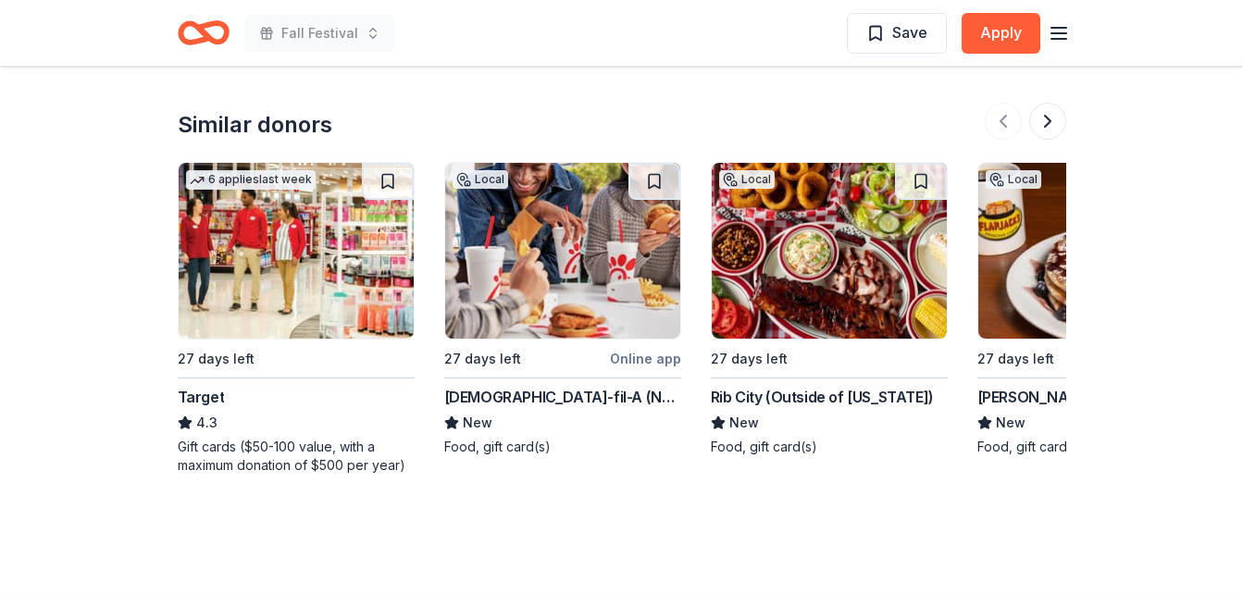
scroll to position [1758, 0]
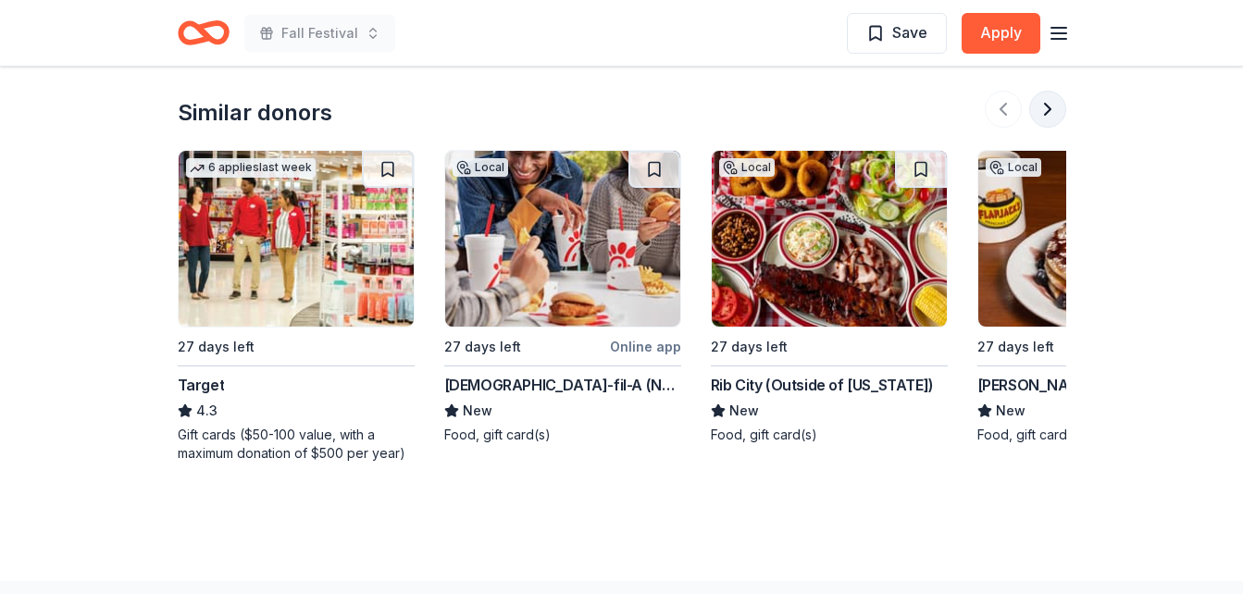
click at [1054, 110] on button at bounding box center [1048, 109] width 37 height 37
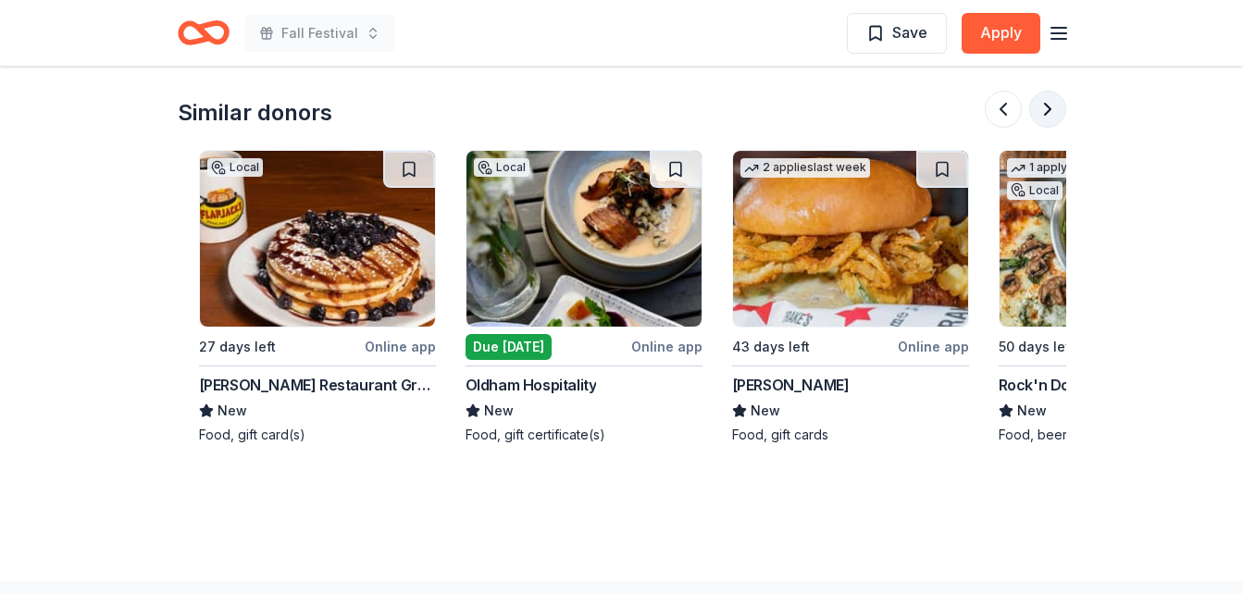
scroll to position [0, 800]
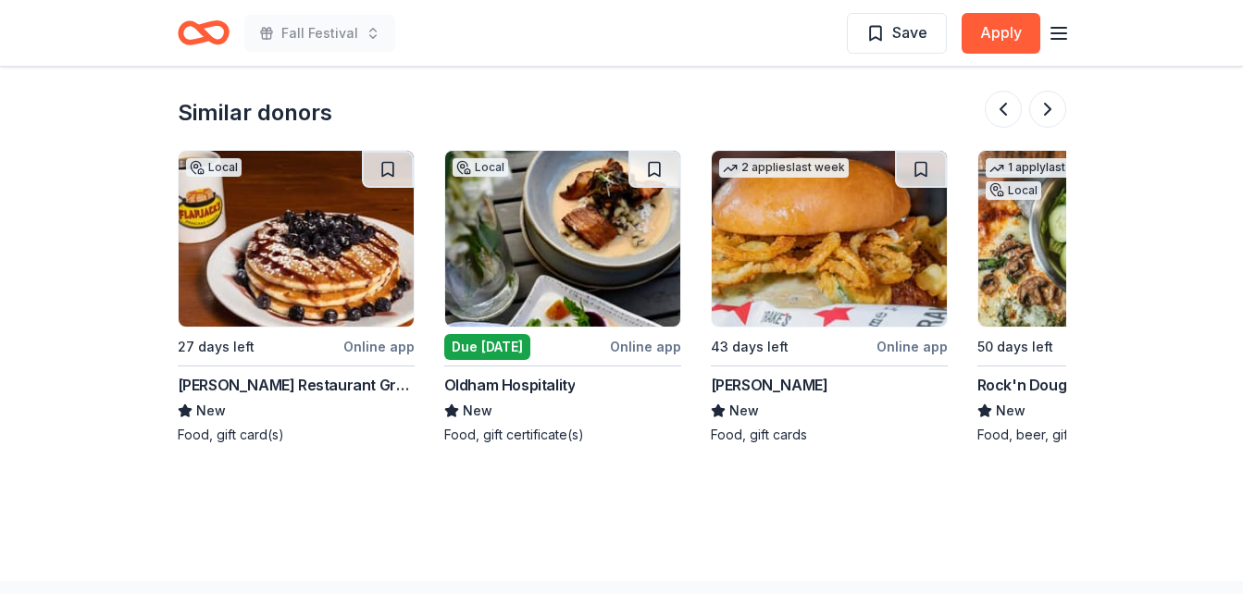
click at [354, 254] on img at bounding box center [296, 239] width 235 height 176
click at [1044, 100] on button at bounding box center [1048, 109] width 37 height 37
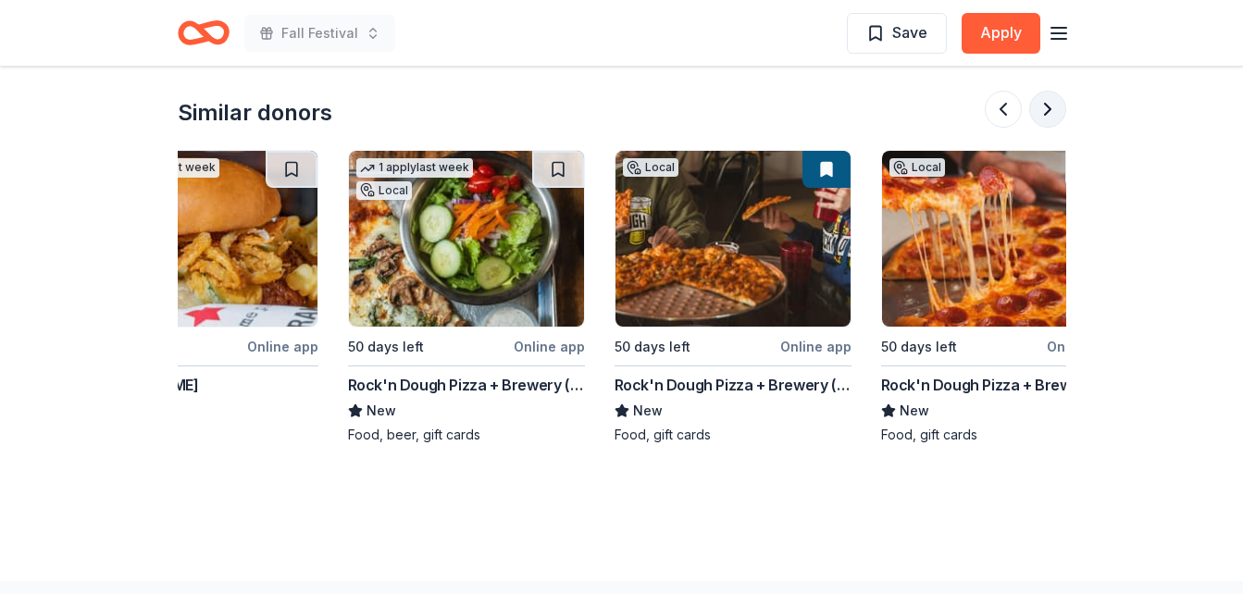
scroll to position [0, 1600]
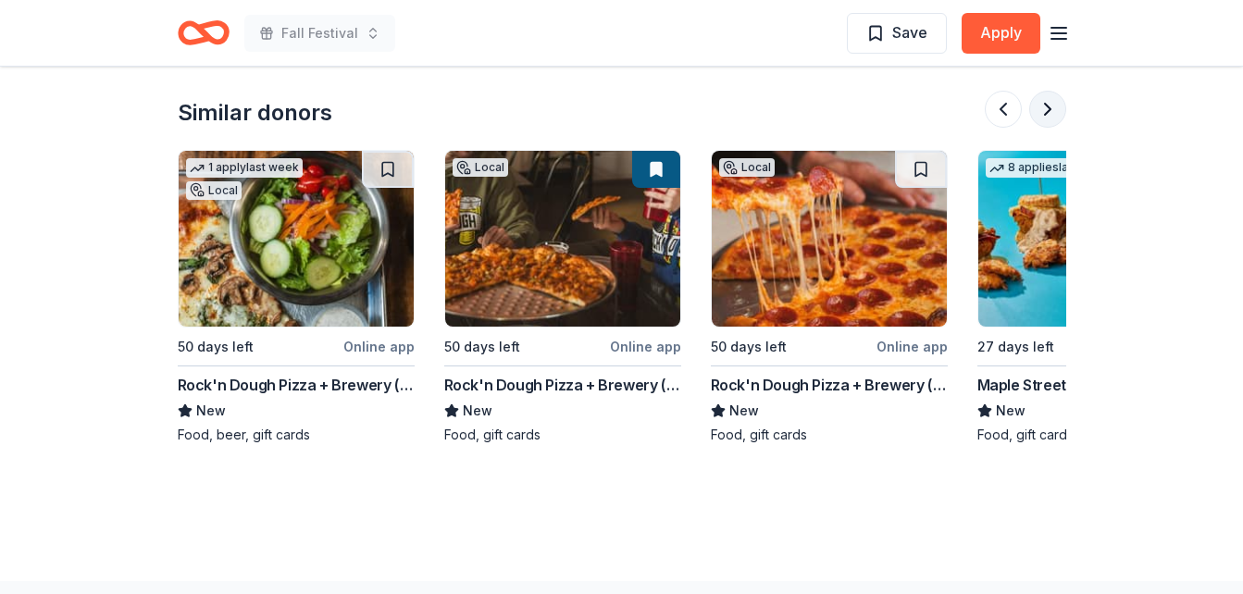
click at [1044, 100] on button at bounding box center [1048, 109] width 37 height 37
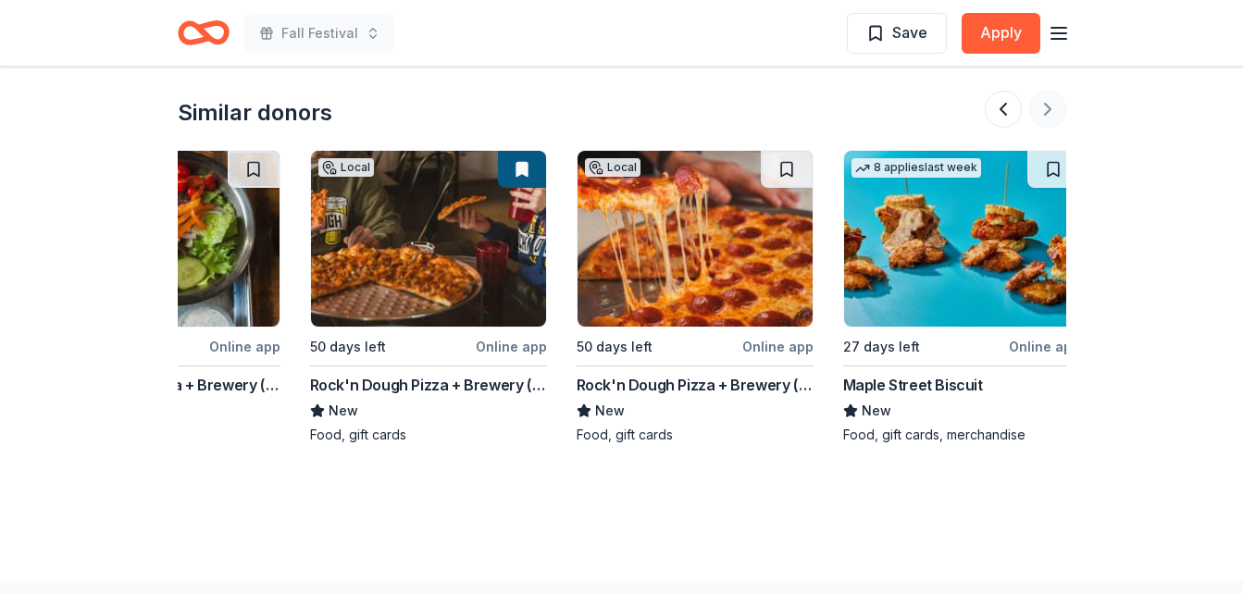
scroll to position [0, 1748]
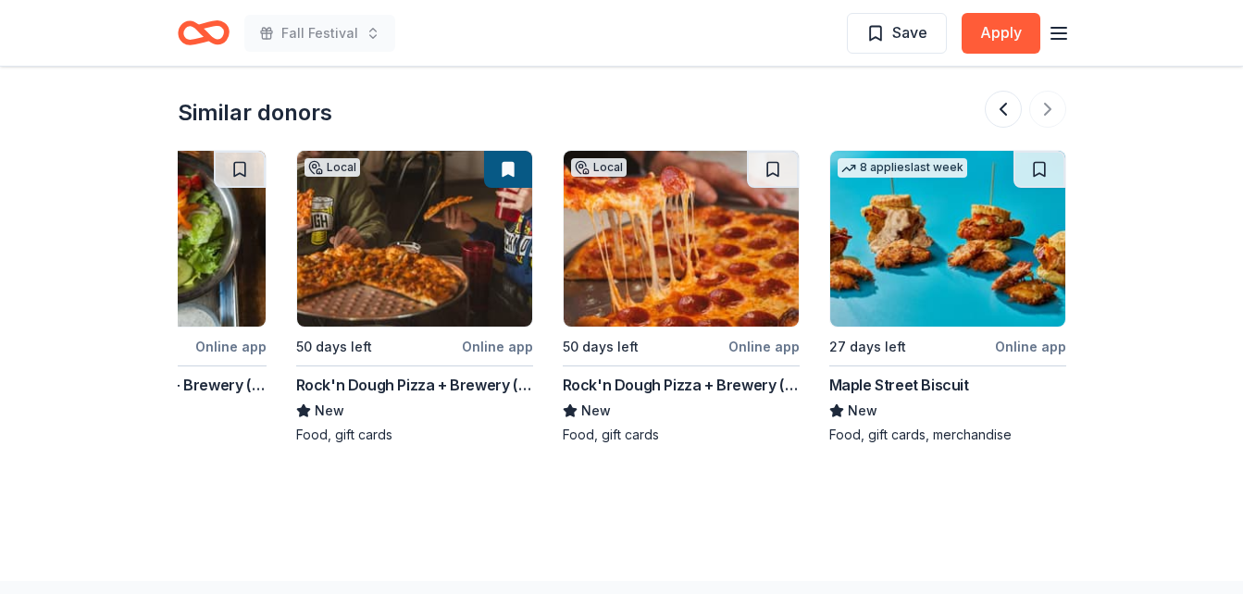
click at [927, 243] on img at bounding box center [947, 239] width 235 height 176
